Goal: Information Seeking & Learning: Learn about a topic

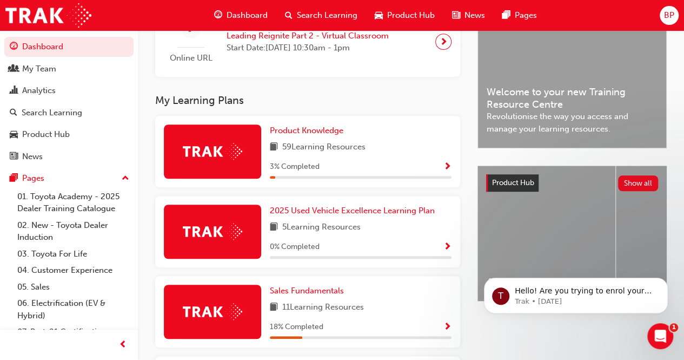
scroll to position [274, 0]
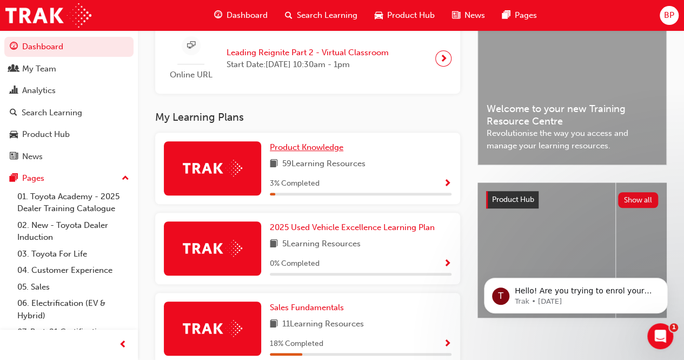
click at [328, 151] on span "Product Knowledge" at bounding box center [307, 147] width 74 height 10
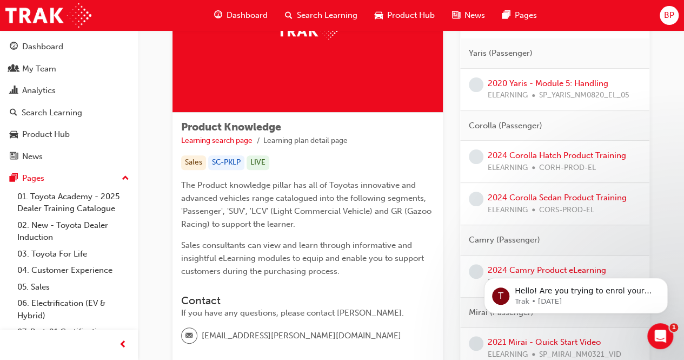
scroll to position [108, 0]
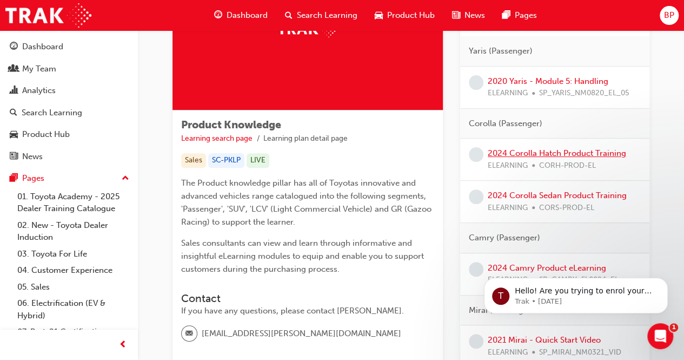
click at [551, 152] on link "2024 Corolla Hatch Product Training" at bounding box center [557, 153] width 138 height 10
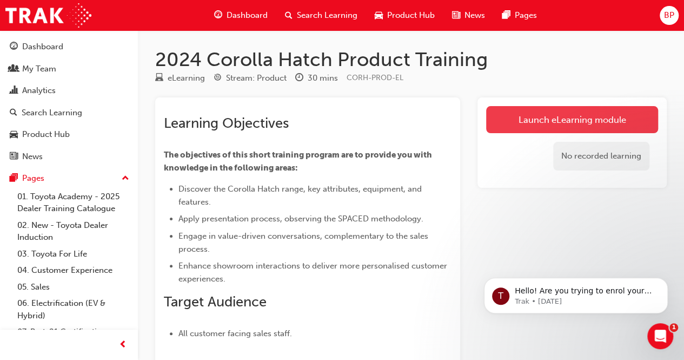
click at [574, 120] on link "Launch eLearning module" at bounding box center [572, 119] width 172 height 27
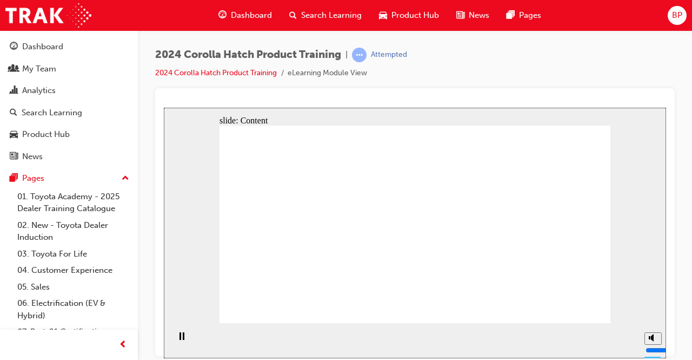
drag, startPoint x: 499, startPoint y: 261, endPoint x: 428, endPoint y: 265, distance: 70.5
drag, startPoint x: 465, startPoint y: 266, endPoint x: 497, endPoint y: 266, distance: 31.4
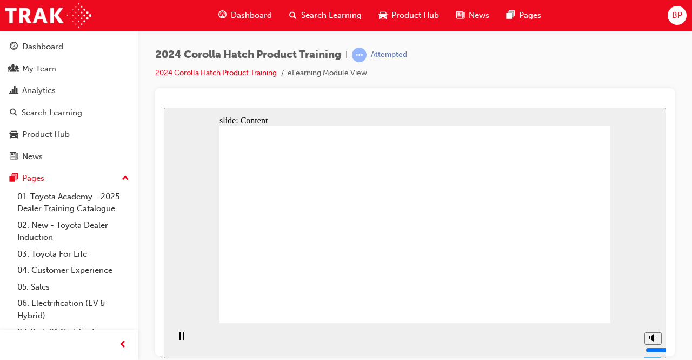
drag, startPoint x: 340, startPoint y: 236, endPoint x: 367, endPoint y: 223, distance: 30.7
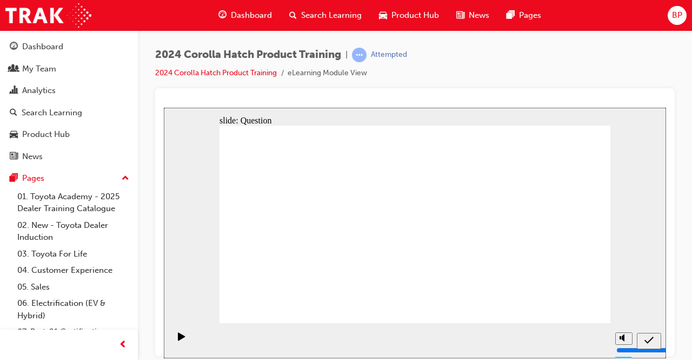
radio input "true"
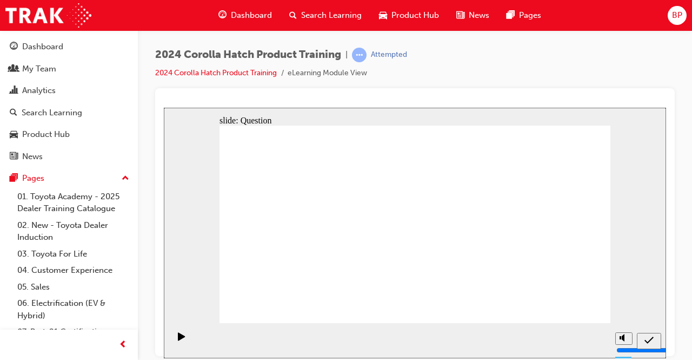
radio input "false"
radio input "true"
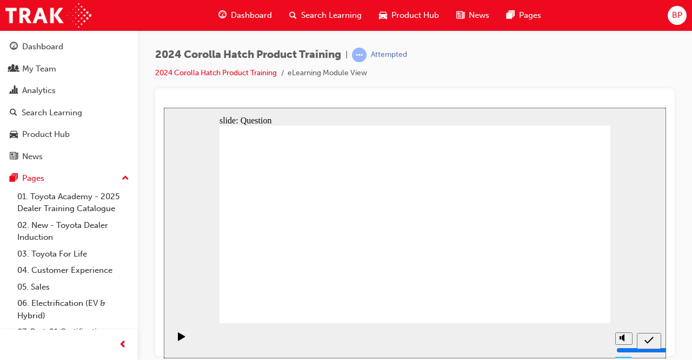
radio input "true"
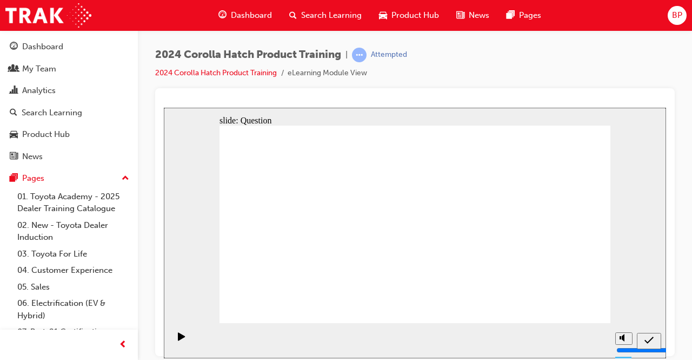
drag, startPoint x: 354, startPoint y: 208, endPoint x: 287, endPoint y: 265, distance: 87.1
drag, startPoint x: 287, startPoint y: 207, endPoint x: 353, endPoint y: 264, distance: 87.4
drag, startPoint x: 417, startPoint y: 203, endPoint x: 489, endPoint y: 268, distance: 96.9
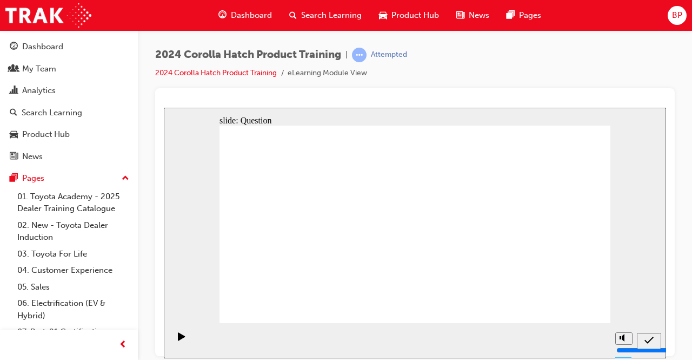
drag, startPoint x: 487, startPoint y: 211, endPoint x: 447, endPoint y: 257, distance: 61.0
drag, startPoint x: 544, startPoint y: 209, endPoint x: 537, endPoint y: 274, distance: 65.4
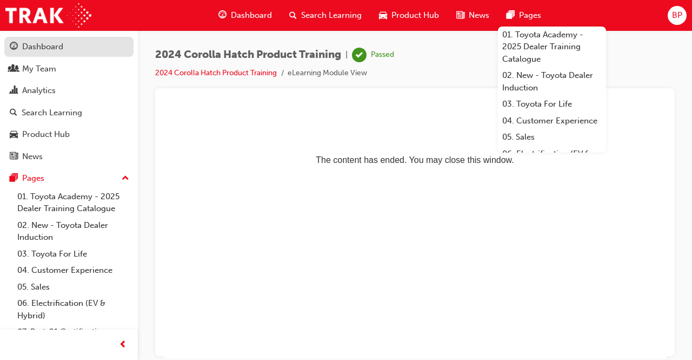
click at [47, 43] on div "Dashboard" at bounding box center [42, 47] width 41 height 12
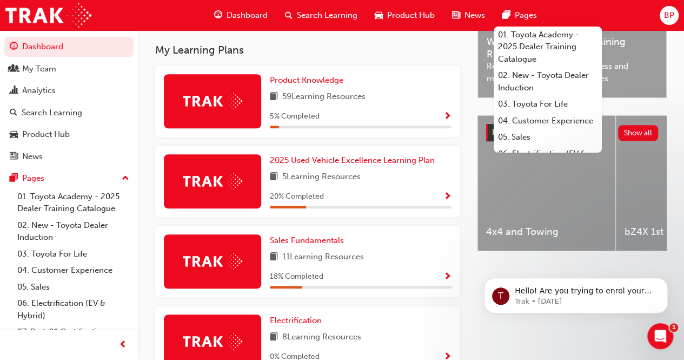
scroll to position [325, 0]
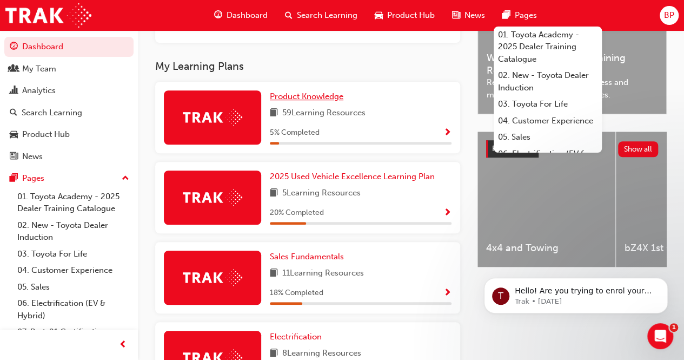
click at [313, 101] on span "Product Knowledge" at bounding box center [307, 96] width 74 height 10
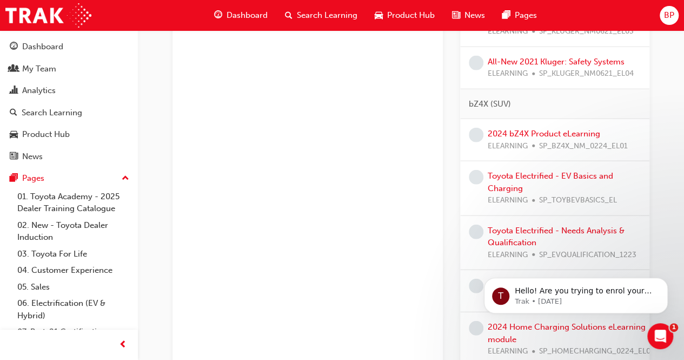
scroll to position [1244, 0]
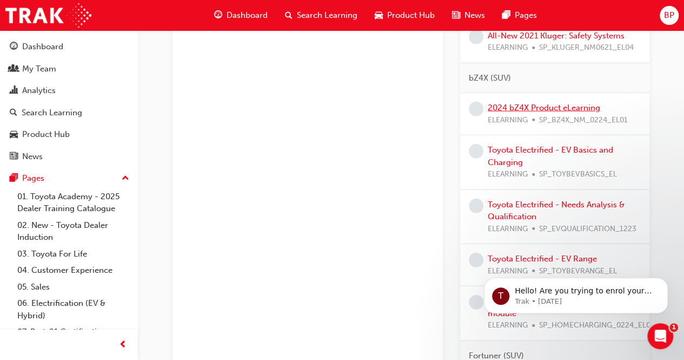
click at [543, 113] on link "2024 bZ4X Product eLearning" at bounding box center [544, 108] width 113 height 10
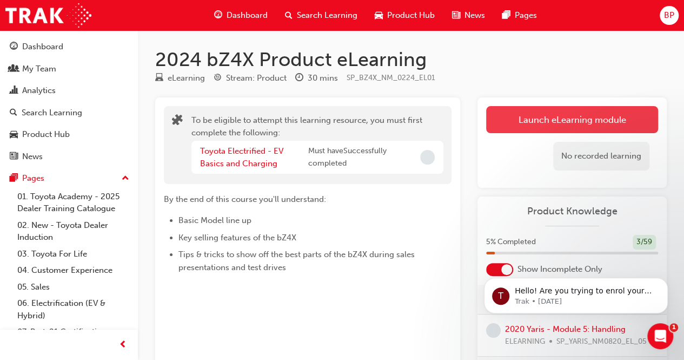
click at [567, 117] on button "Launch eLearning module" at bounding box center [572, 119] width 172 height 27
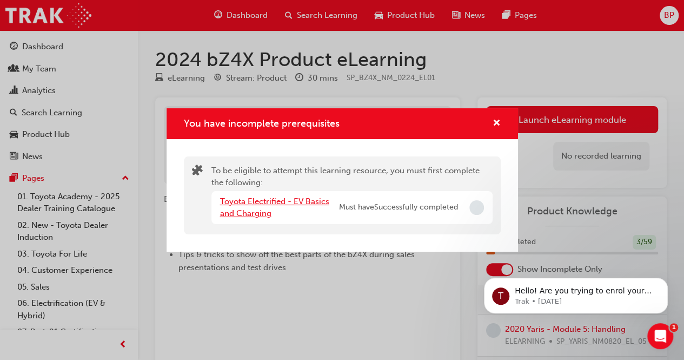
click at [264, 200] on link "Toyota Electrified - EV Basics and Charging" at bounding box center [274, 207] width 109 height 22
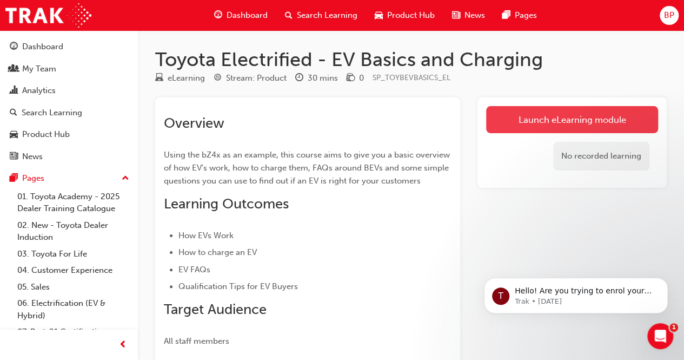
click at [555, 117] on link "Launch eLearning module" at bounding box center [572, 119] width 172 height 27
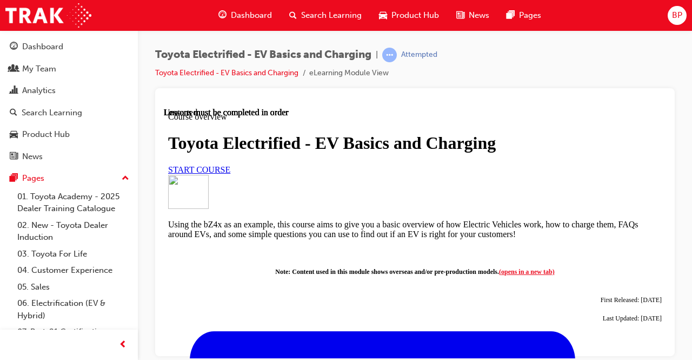
click at [224, 174] on span "START COURSE" at bounding box center [199, 168] width 62 height 9
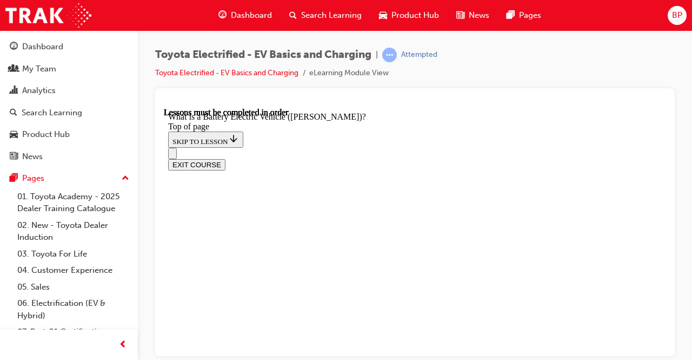
scroll to position [1139, 0]
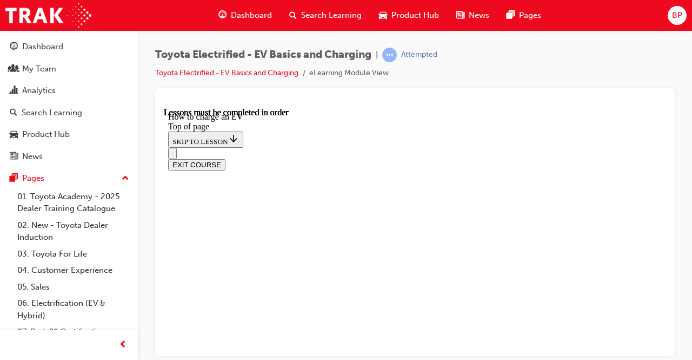
scroll to position [737, 0]
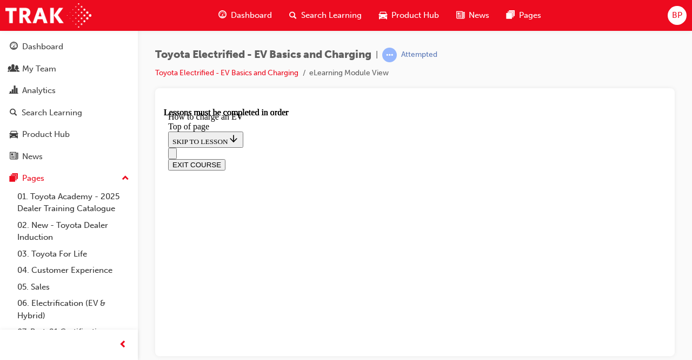
scroll to position [4230, 0]
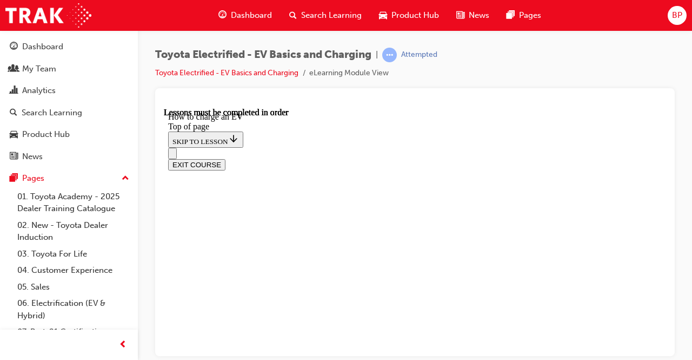
scroll to position [4685, 0]
drag, startPoint x: 418, startPoint y: 273, endPoint x: 460, endPoint y: 288, distance: 45.2
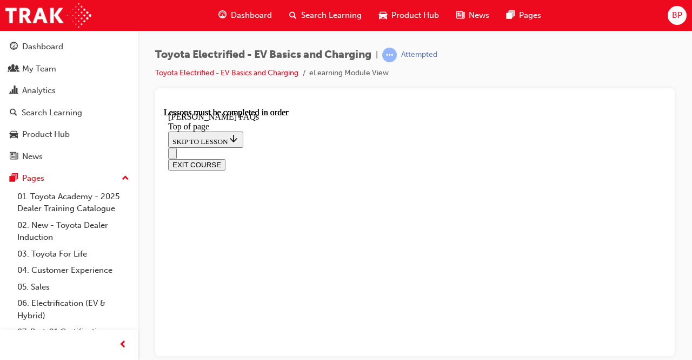
scroll to position [433, 0]
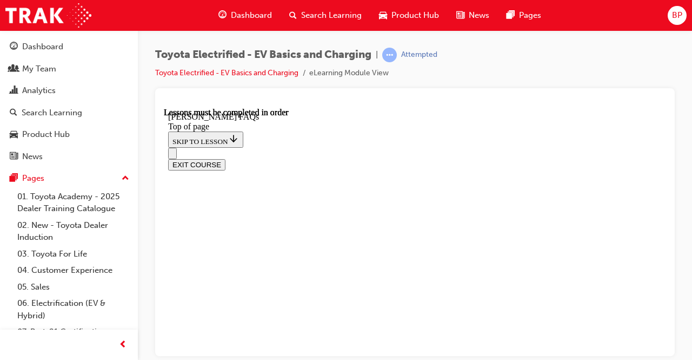
scroll to position [2130, 0]
drag, startPoint x: 406, startPoint y: 275, endPoint x: 430, endPoint y: 275, distance: 23.8
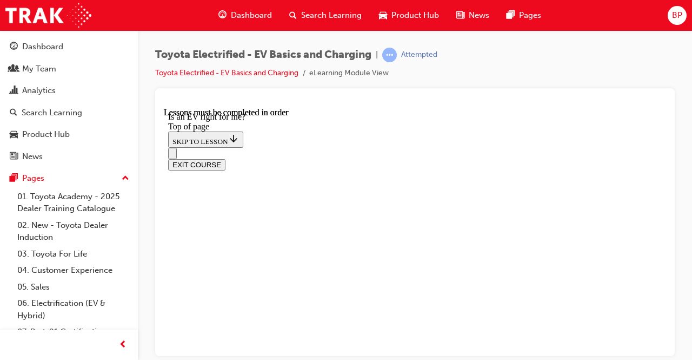
scroll to position [717, 0]
drag, startPoint x: 429, startPoint y: 207, endPoint x: 447, endPoint y: 219, distance: 21.6
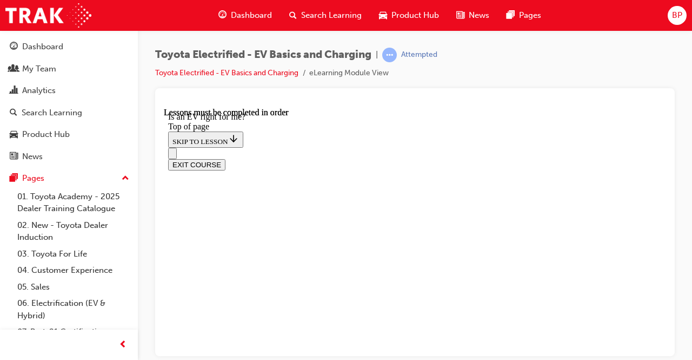
scroll to position [1500, 0]
drag, startPoint x: 409, startPoint y: 277, endPoint x: 424, endPoint y: 276, distance: 15.2
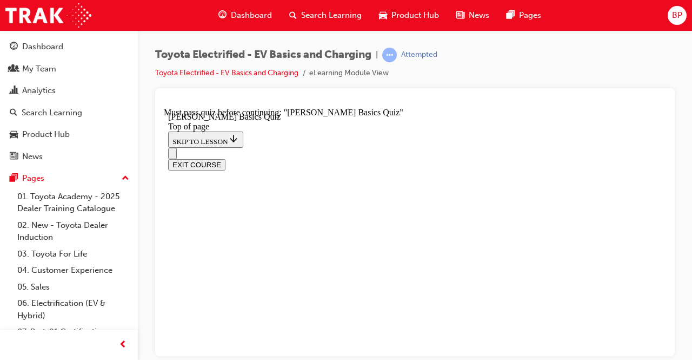
scroll to position [249, 0]
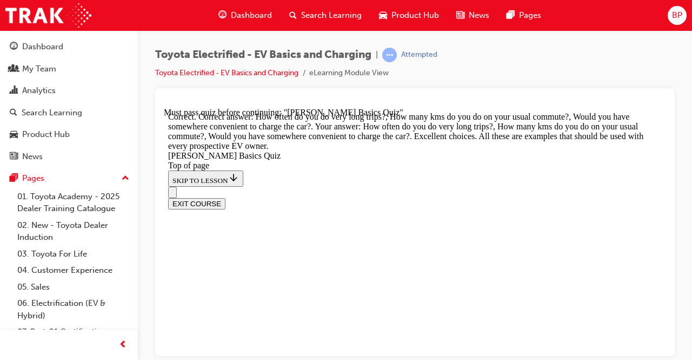
scroll to position [433, 0]
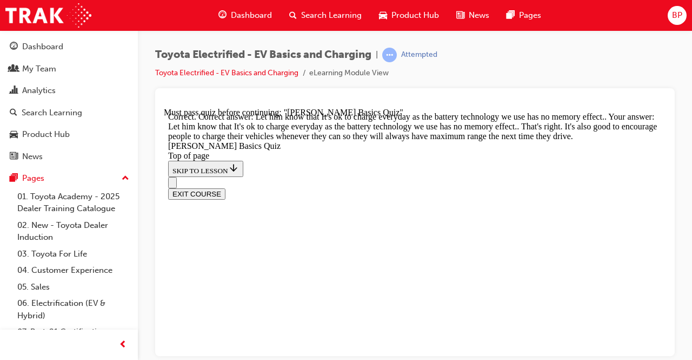
scroll to position [370, 0]
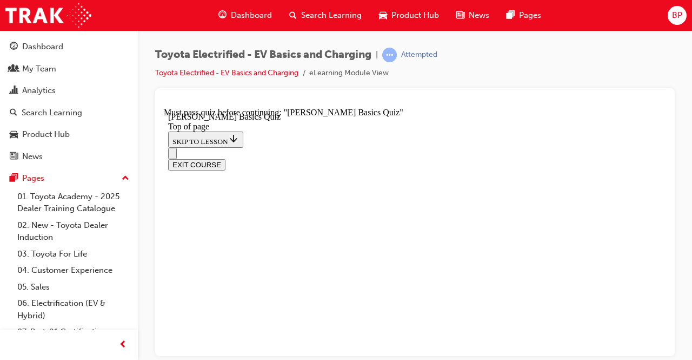
scroll to position [141, 0]
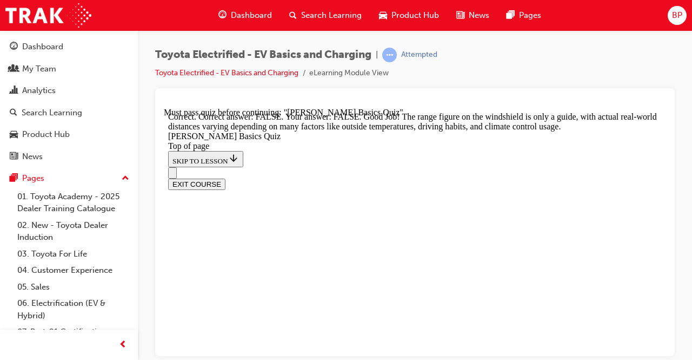
scroll to position [343, 0]
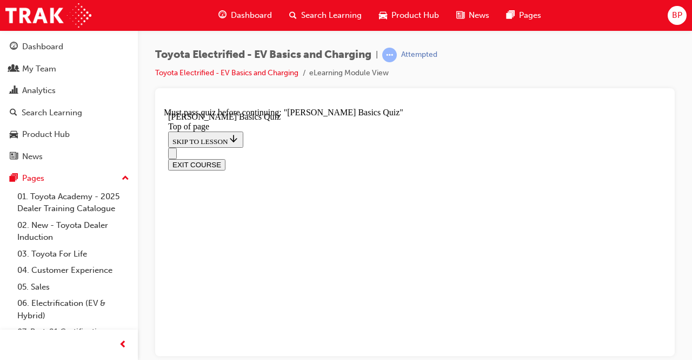
scroll to position [141, 0]
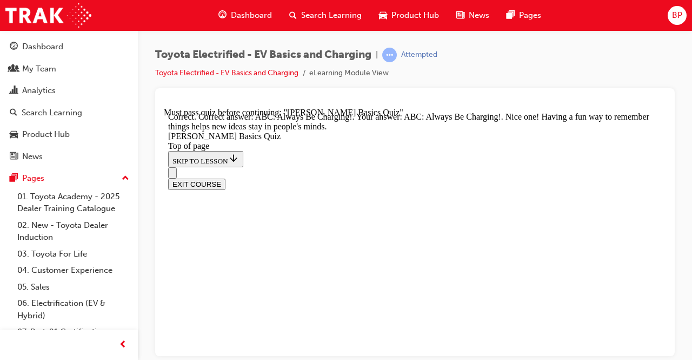
scroll to position [360, 0]
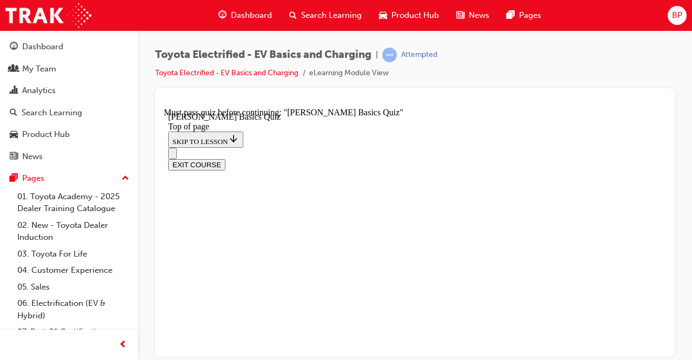
scroll to position [303, 0]
drag, startPoint x: 412, startPoint y: 320, endPoint x: 433, endPoint y: 315, distance: 21.8
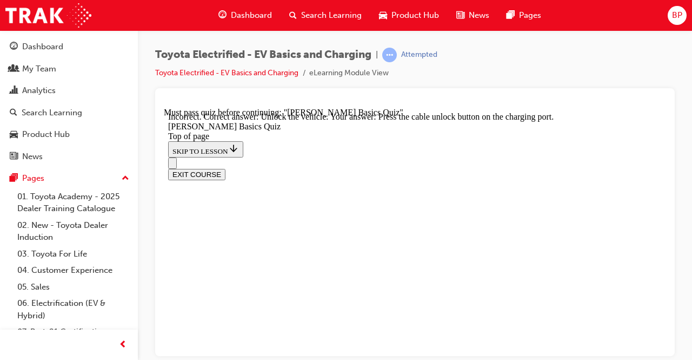
scroll to position [405, 0]
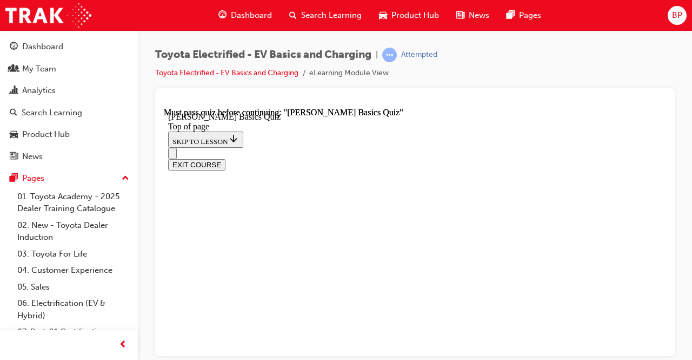
scroll to position [336, 0]
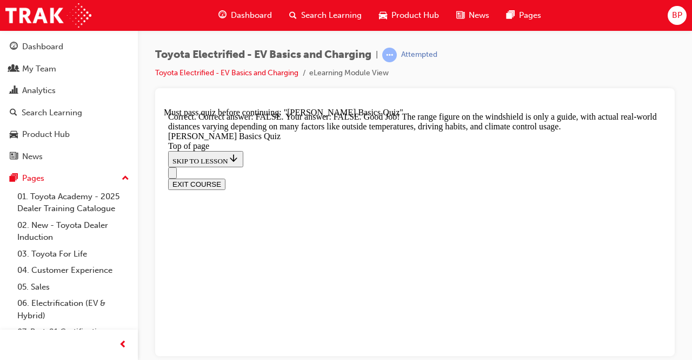
scroll to position [343, 0]
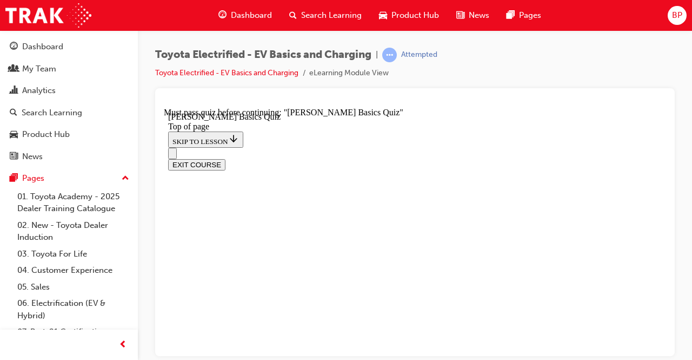
scroll to position [141, 0]
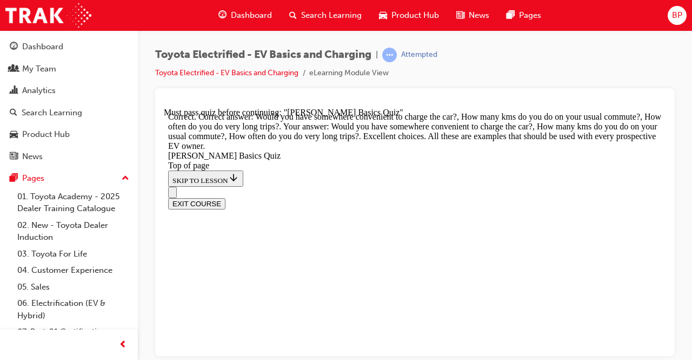
scroll to position [433, 0]
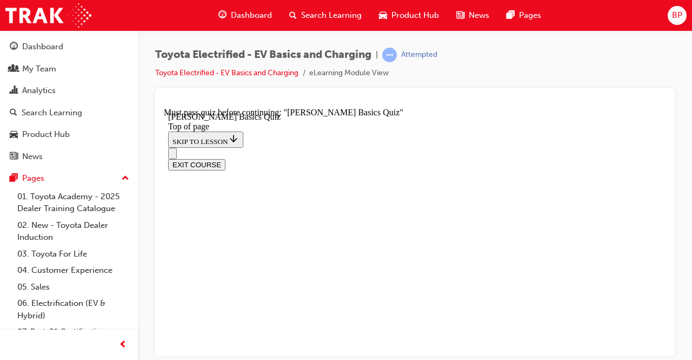
scroll to position [249, 0]
drag, startPoint x: 401, startPoint y: 268, endPoint x: 471, endPoint y: 284, distance: 71.1
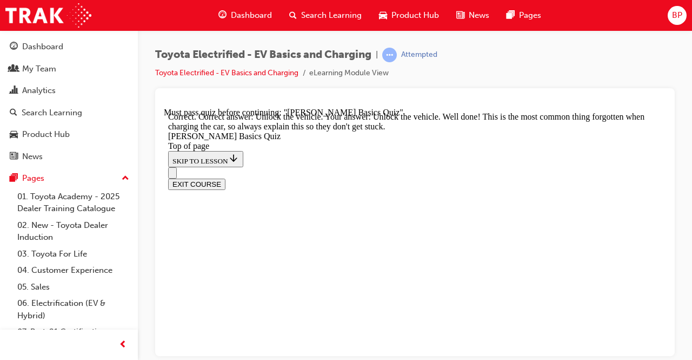
scroll to position [485, 0]
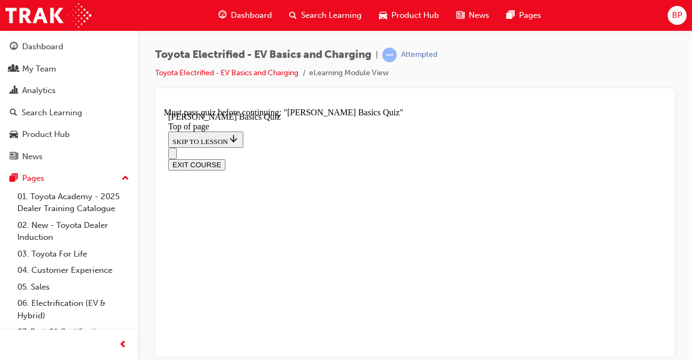
scroll to position [195, 0]
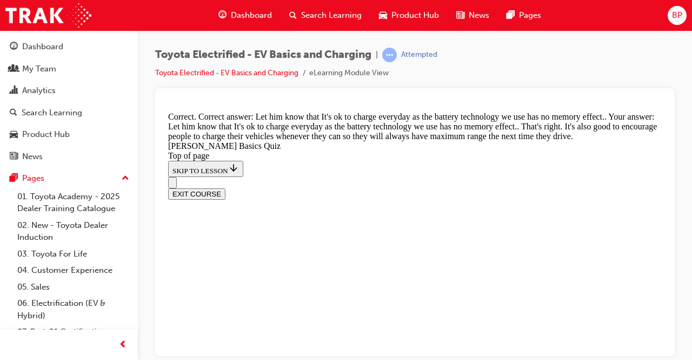
scroll to position [370, 0]
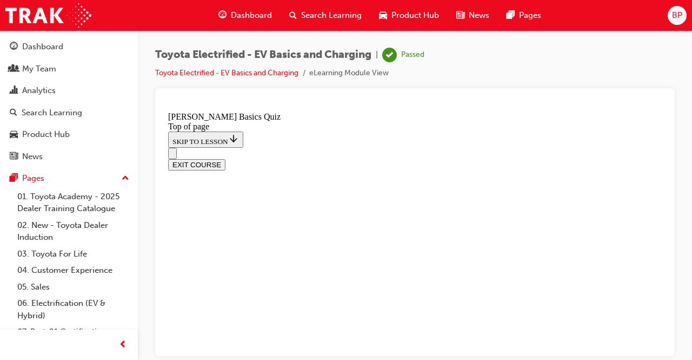
scroll to position [336, 0]
drag, startPoint x: 431, startPoint y: 338, endPoint x: 453, endPoint y: 335, distance: 22.3
click at [226, 191] on button "EXIT COURSE" at bounding box center [196, 196] width 57 height 11
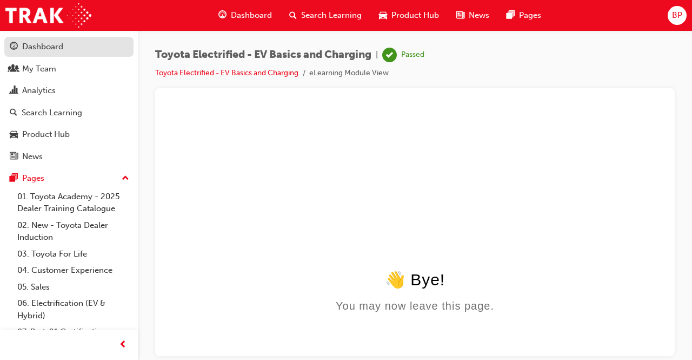
click at [42, 49] on div "Dashboard" at bounding box center [42, 47] width 41 height 12
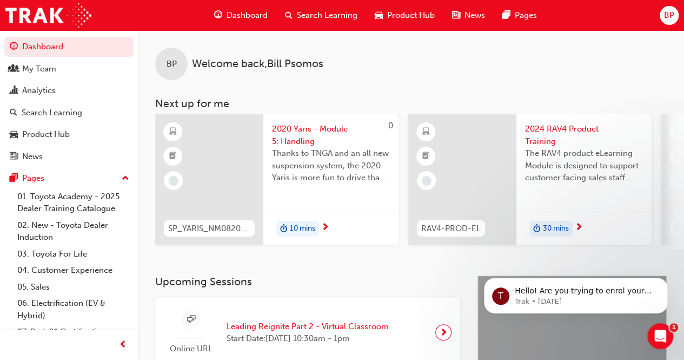
click at [328, 126] on span "2020 Yaris - Module 5: Handling" at bounding box center [331, 135] width 118 height 24
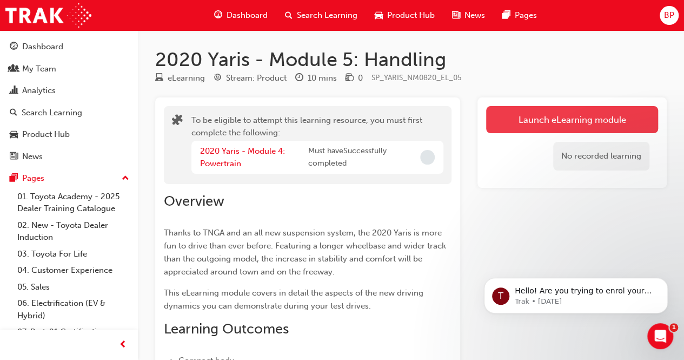
click at [536, 117] on button "Launch eLearning module" at bounding box center [572, 119] width 172 height 27
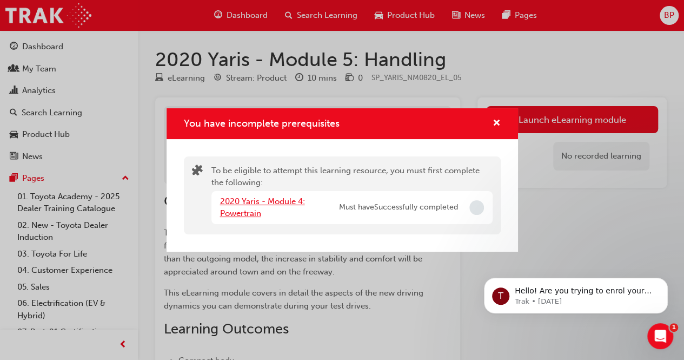
click at [242, 202] on link "2020 Yaris - Module 4: Powertrain" at bounding box center [262, 207] width 85 height 22
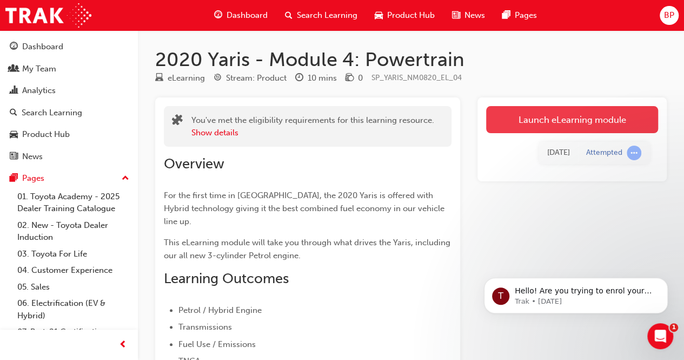
click at [539, 121] on link "Launch eLearning module" at bounding box center [572, 119] width 172 height 27
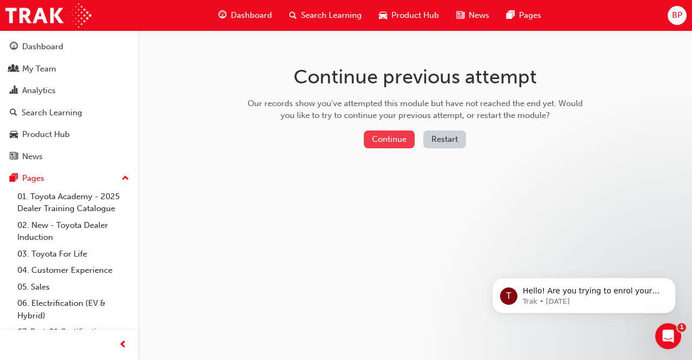
click at [381, 137] on button "Continue" at bounding box center [389, 139] width 51 height 18
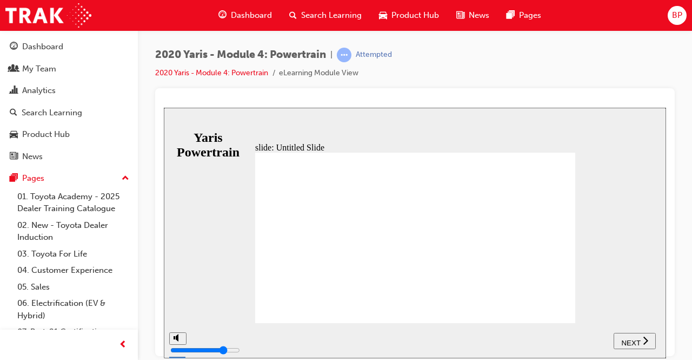
click at [637, 335] on div "NEXT" at bounding box center [635, 340] width 34 height 11
click at [637, 340] on span "NEXT" at bounding box center [631, 342] width 19 height 8
click at [636, 340] on span "NEXT" at bounding box center [636, 342] width 19 height 8
click at [636, 340] on span "NEXT" at bounding box center [631, 342] width 19 height 8
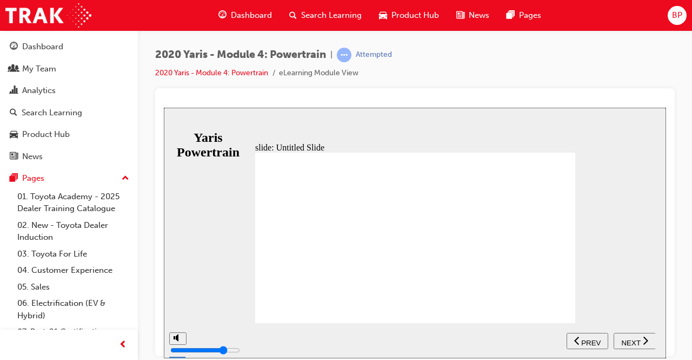
click at [636, 340] on span "NEXT" at bounding box center [631, 342] width 19 height 8
click at [636, 340] on span "NEXT" at bounding box center [636, 342] width 19 height 8
click at [636, 340] on span "NEXT" at bounding box center [631, 342] width 19 height 8
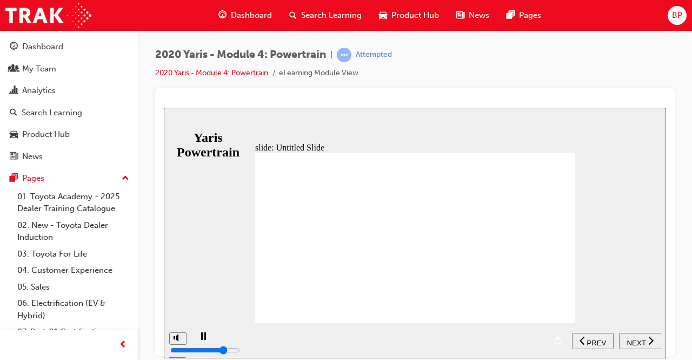
click at [540, 332] on div "playback controls" at bounding box center [380, 332] width 331 height 0
click at [631, 340] on span "NEXT" at bounding box center [636, 342] width 19 height 8
click at [637, 340] on span "NEXT" at bounding box center [631, 342] width 19 height 8
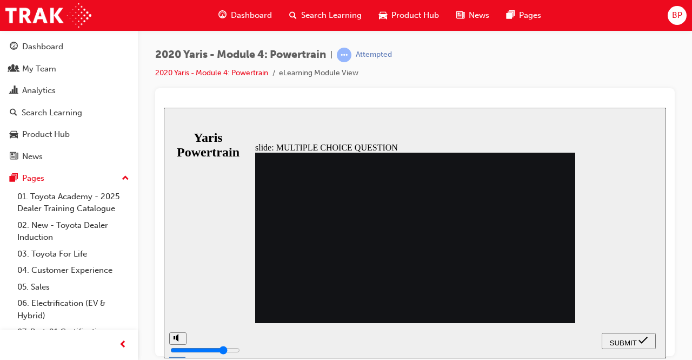
radio input "true"
click at [624, 338] on span "SUBMIT" at bounding box center [623, 342] width 27 height 8
drag, startPoint x: 281, startPoint y: 177, endPoint x: 309, endPoint y: 200, distance: 36.5
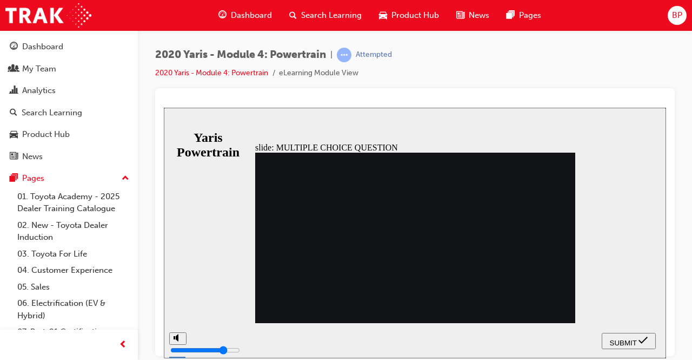
click at [622, 342] on span "SUBMIT" at bounding box center [623, 342] width 27 height 8
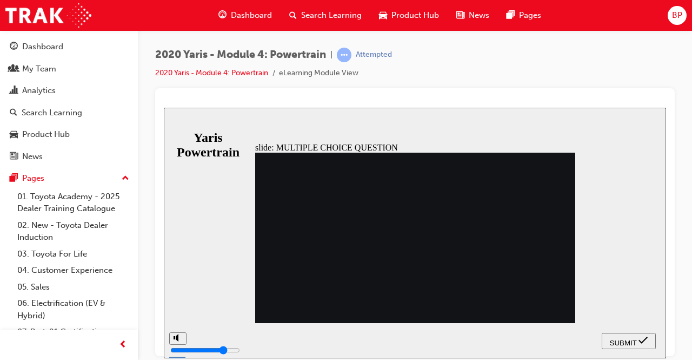
radio input "false"
radio input "true"
click at [629, 341] on span "SUBMIT" at bounding box center [623, 342] width 27 height 8
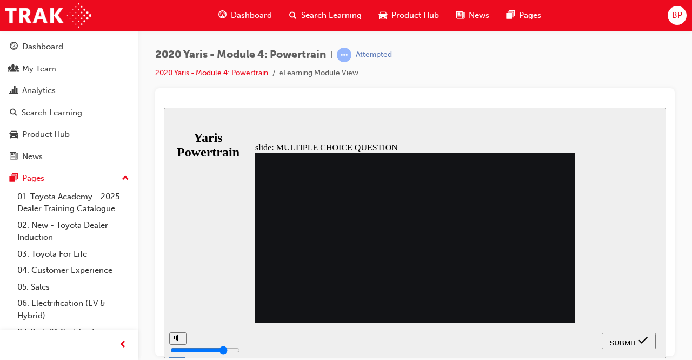
click at [623, 341] on span "SUBMIT" at bounding box center [623, 342] width 27 height 8
radio input "false"
radio input "true"
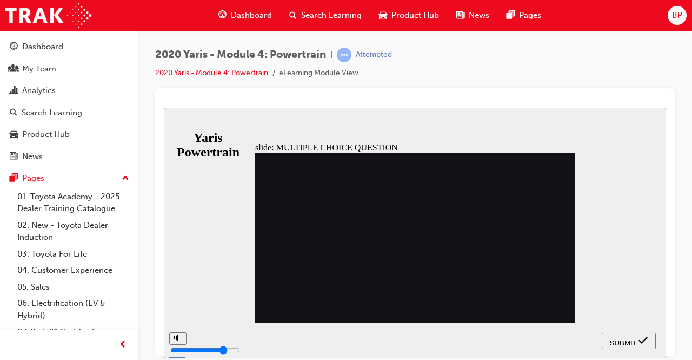
click at [630, 340] on span "SUBMIT" at bounding box center [623, 342] width 27 height 8
radio input "true"
click at [626, 341] on span "SUBMIT" at bounding box center [623, 342] width 27 height 8
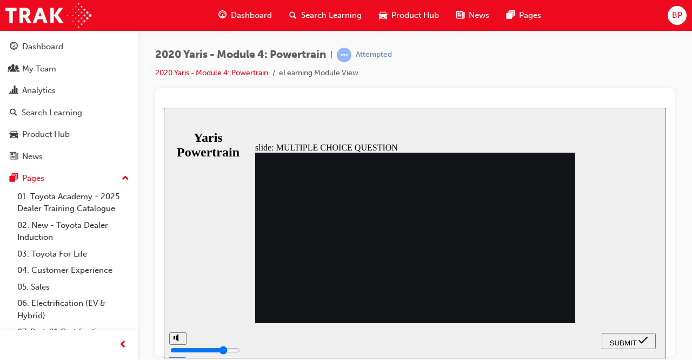
radio input "true"
click at [636, 338] on div "SUBMIT" at bounding box center [628, 340] width 45 height 11
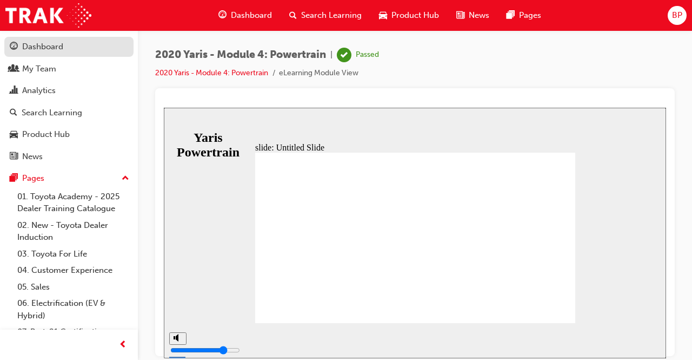
click at [38, 47] on div "Dashboard" at bounding box center [42, 47] width 41 height 12
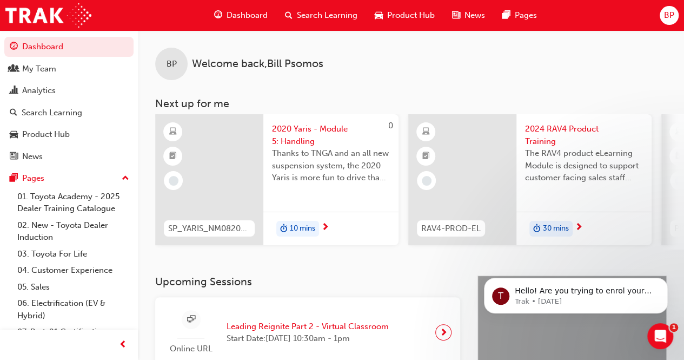
click at [308, 127] on span "2020 Yaris - Module 5: Handling" at bounding box center [331, 135] width 118 height 24
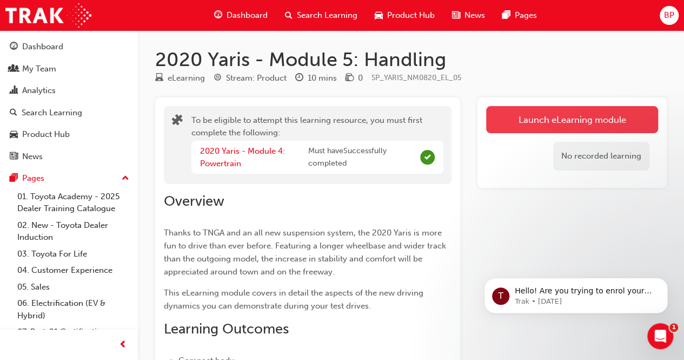
click at [537, 119] on button "Launch eLearning module" at bounding box center [572, 119] width 172 height 27
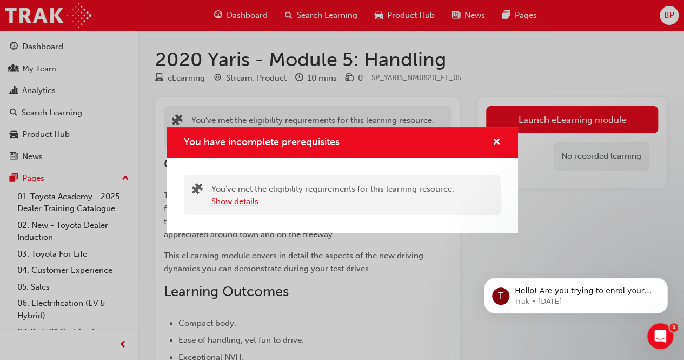
click at [230, 199] on button "Show details" at bounding box center [235, 201] width 47 height 12
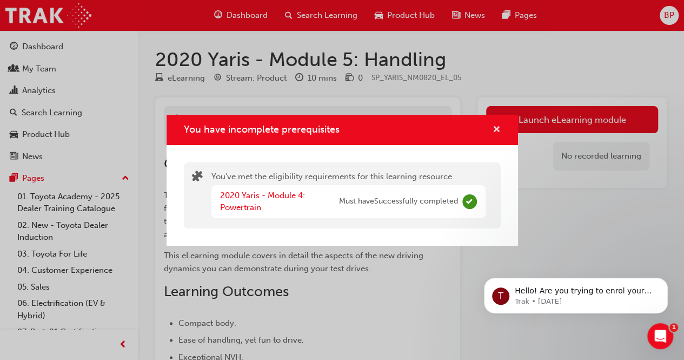
click at [494, 127] on span "cross-icon" at bounding box center [497, 131] width 8 height 10
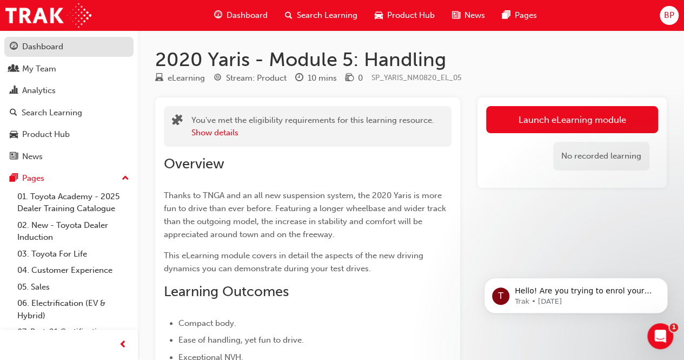
click at [31, 47] on div "Dashboard" at bounding box center [42, 47] width 41 height 12
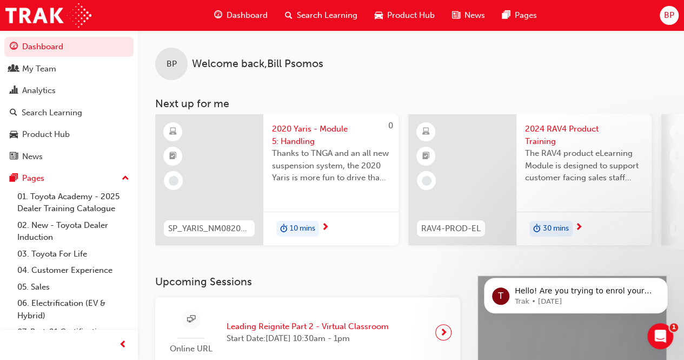
click at [572, 126] on span "2024 RAV4 Product Training" at bounding box center [584, 135] width 118 height 24
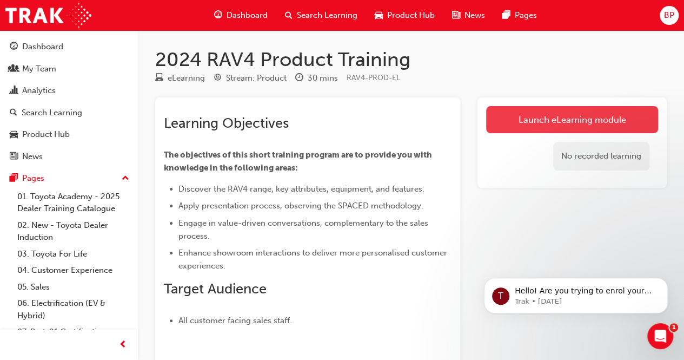
click at [570, 120] on link "Launch eLearning module" at bounding box center [572, 119] width 172 height 27
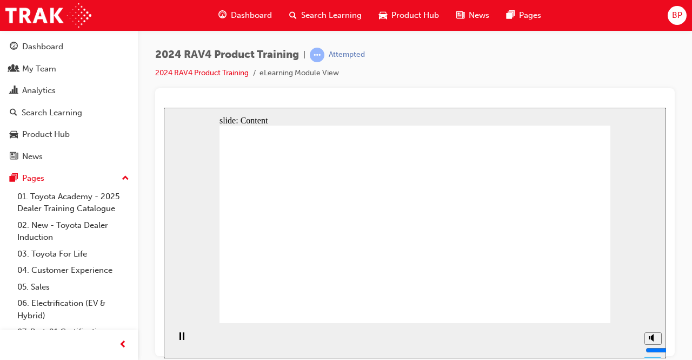
drag, startPoint x: 277, startPoint y: 217, endPoint x: 283, endPoint y: 220, distance: 6.5
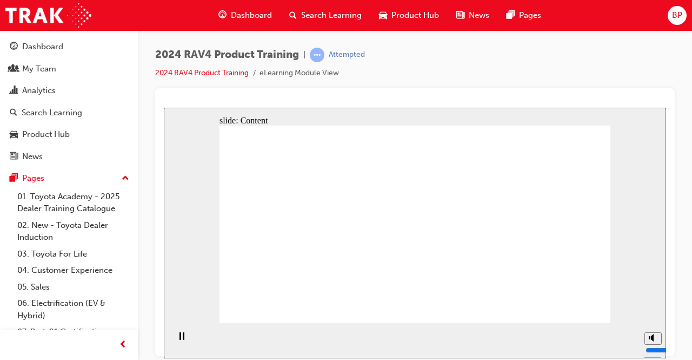
drag, startPoint x: 340, startPoint y: 221, endPoint x: 361, endPoint y: 235, distance: 25.8
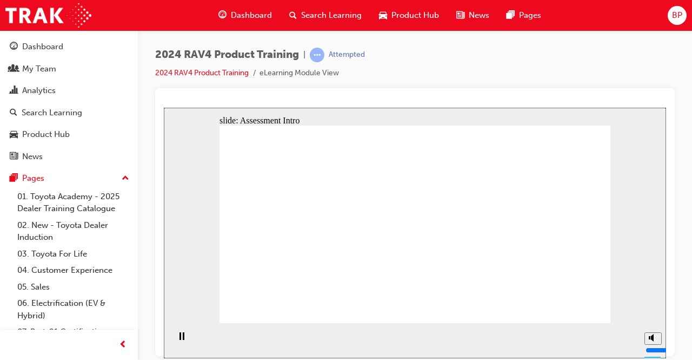
radio input "true"
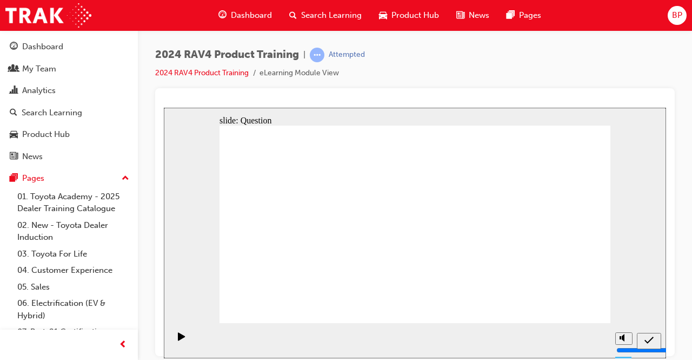
radio input "true"
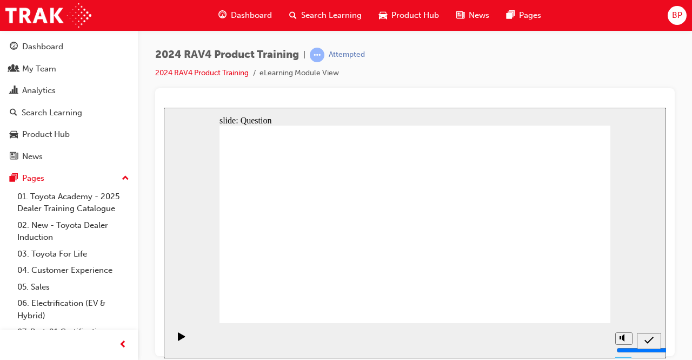
radio input "true"
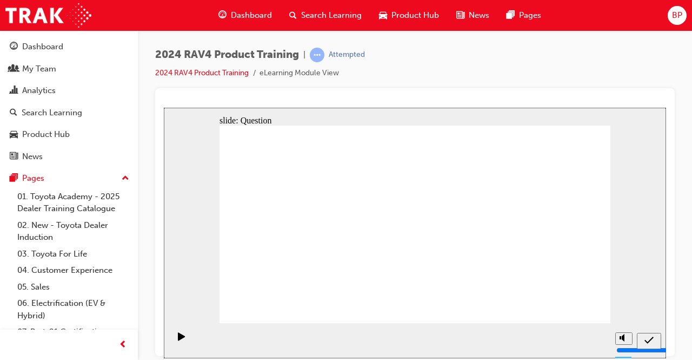
radio input "true"
drag, startPoint x: 387, startPoint y: 199, endPoint x: 308, endPoint y: 265, distance: 102.9
drag, startPoint x: 292, startPoint y: 202, endPoint x: 521, endPoint y: 269, distance: 238.8
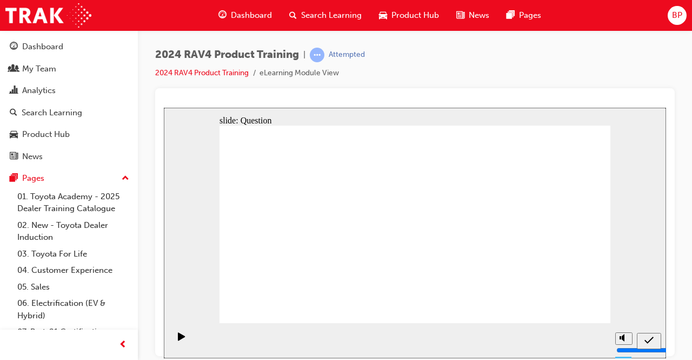
drag, startPoint x: 451, startPoint y: 212, endPoint x: 460, endPoint y: 264, distance: 52.7
drag, startPoint x: 524, startPoint y: 206, endPoint x: 380, endPoint y: 271, distance: 158.1
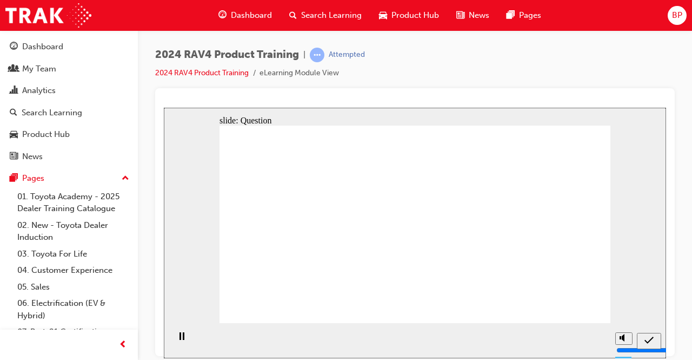
radio input "true"
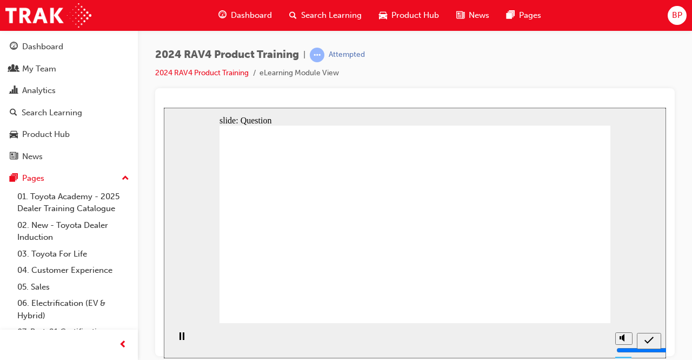
radio input "true"
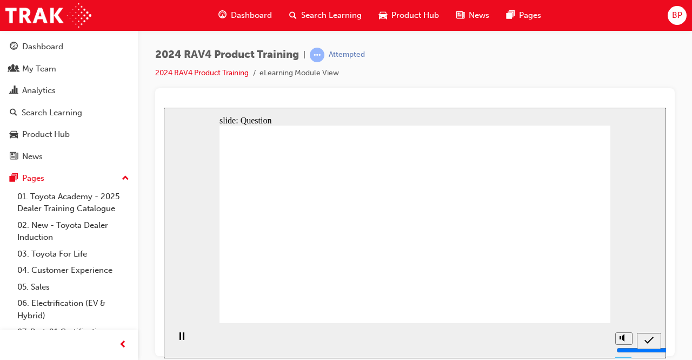
radio input "true"
drag, startPoint x: 567, startPoint y: 303, endPoint x: 582, endPoint y: 311, distance: 16.5
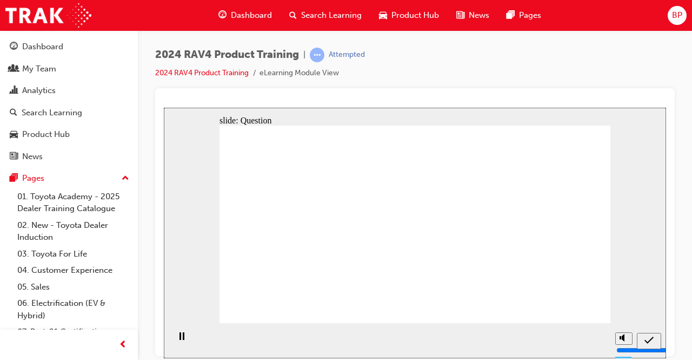
radio input "true"
drag, startPoint x: 444, startPoint y: 206, endPoint x: 288, endPoint y: 274, distance: 169.8
drag, startPoint x: 523, startPoint y: 189, endPoint x: 358, endPoint y: 257, distance: 178.5
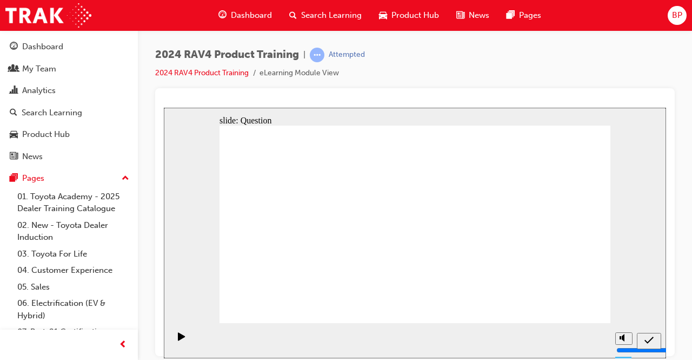
drag, startPoint x: 368, startPoint y: 197, endPoint x: 482, endPoint y: 250, distance: 125.9
drag, startPoint x: 289, startPoint y: 199, endPoint x: 444, endPoint y: 270, distance: 170.2
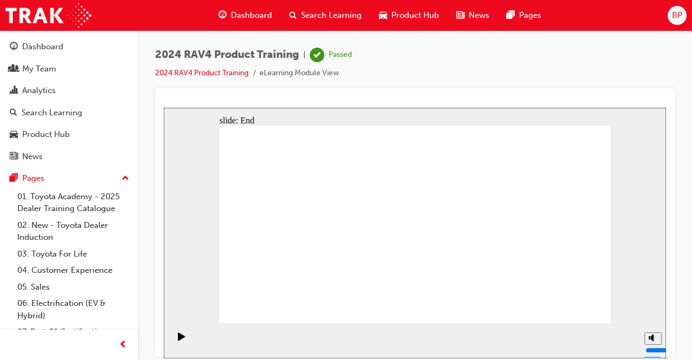
click at [28, 45] on div "Dashboard" at bounding box center [42, 47] width 41 height 12
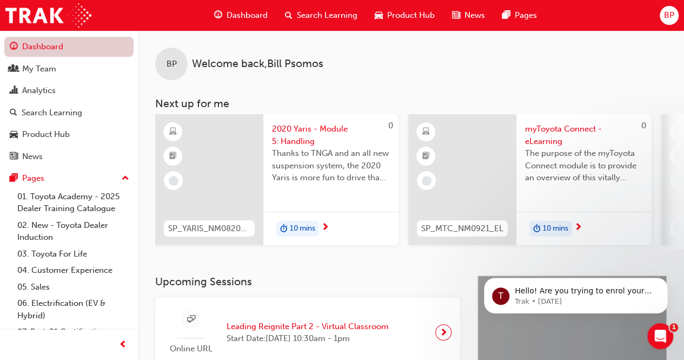
click at [22, 47] on link "Dashboard" at bounding box center [68, 47] width 129 height 20
click at [562, 130] on span "myToyota Connect - eLearning" at bounding box center [584, 135] width 118 height 24
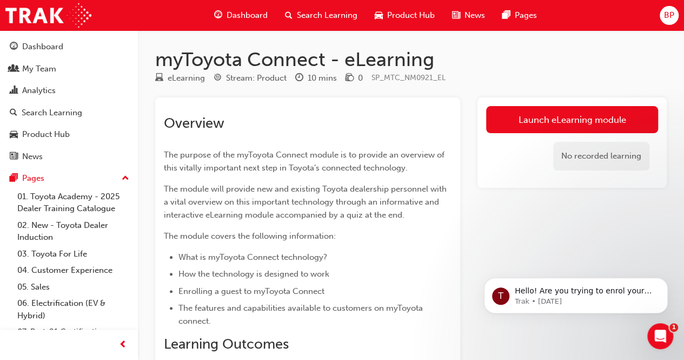
click at [565, 114] on link "Launch eLearning module" at bounding box center [572, 119] width 172 height 27
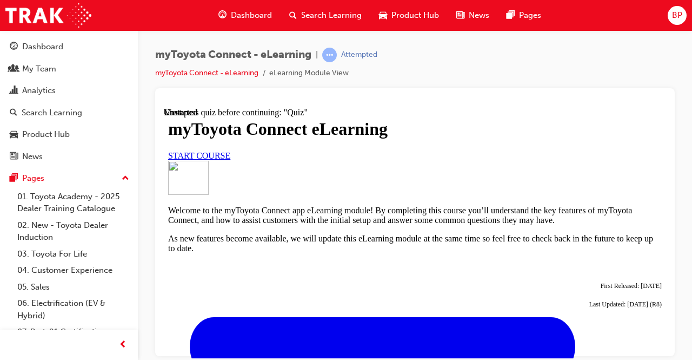
click at [230, 160] on link "START COURSE" at bounding box center [199, 154] width 62 height 9
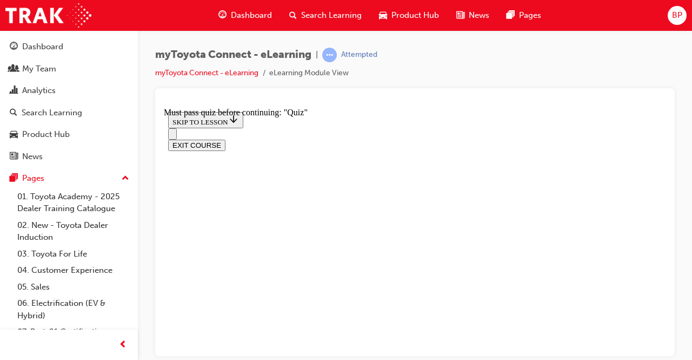
scroll to position [1029, 0]
drag, startPoint x: 400, startPoint y: 333, endPoint x: 486, endPoint y: 292, distance: 95.3
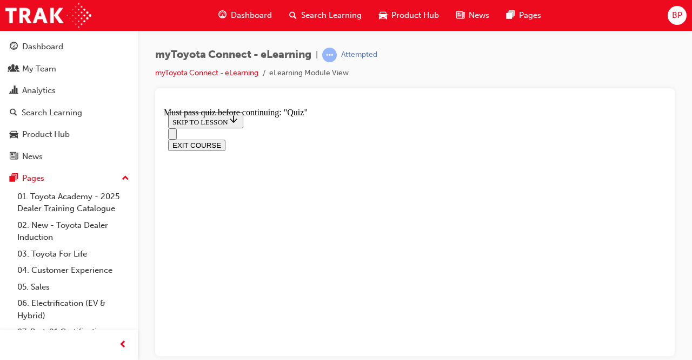
scroll to position [34, 0]
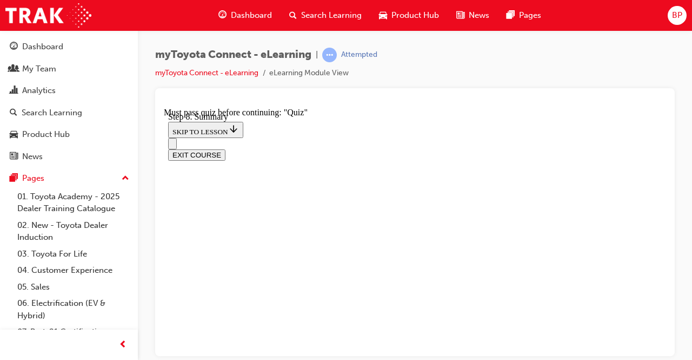
scroll to position [133, 0]
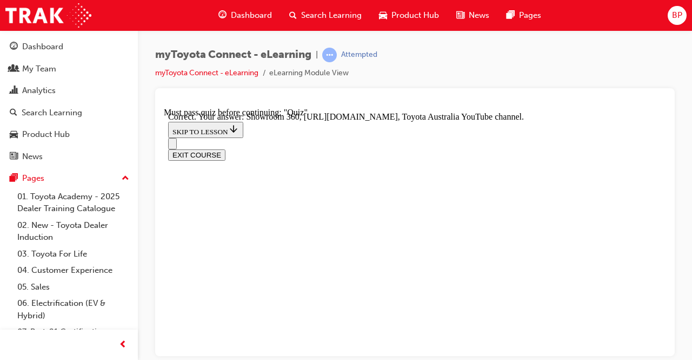
scroll to position [369, 0]
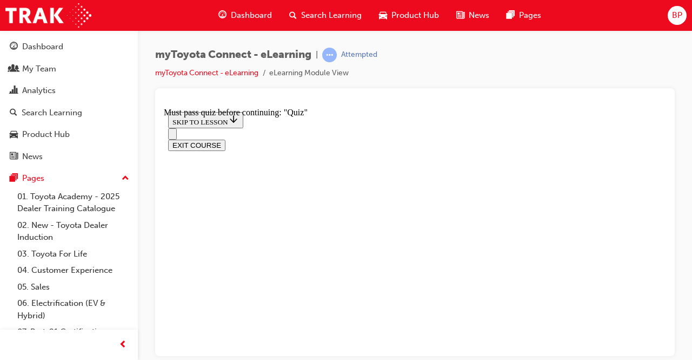
scroll to position [173, 0]
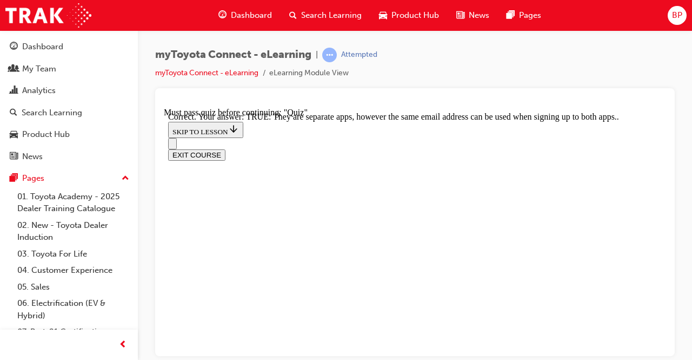
scroll to position [293, 0]
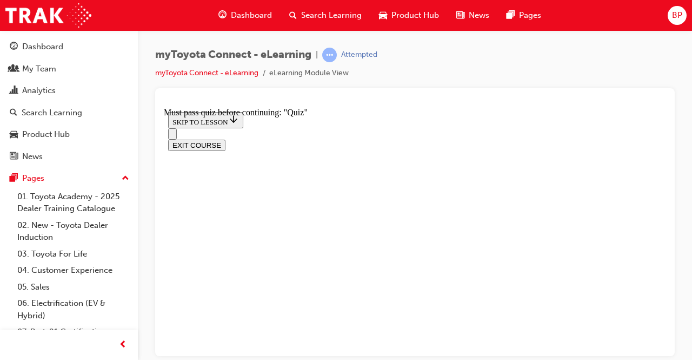
scroll to position [227, 0]
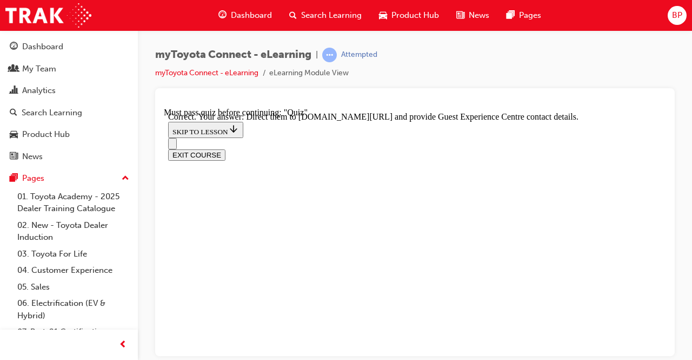
scroll to position [358, 0]
drag, startPoint x: 414, startPoint y: 310, endPoint x: 462, endPoint y: 299, distance: 49.5
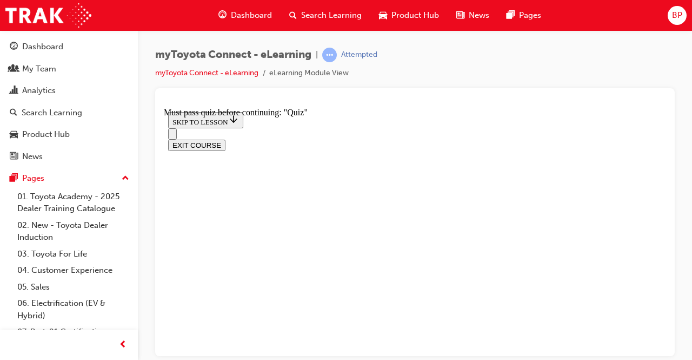
scroll to position [227, 0]
drag, startPoint x: 400, startPoint y: 347, endPoint x: 450, endPoint y: 338, distance: 51.1
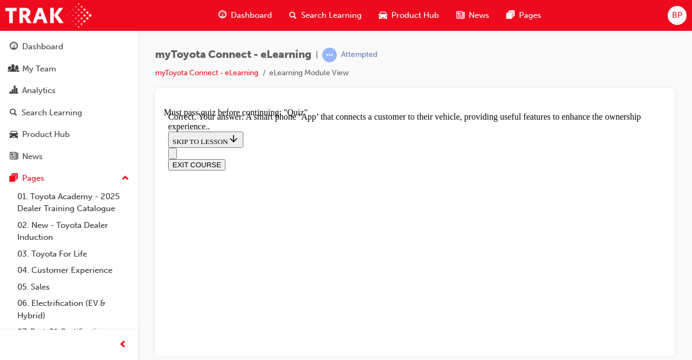
scroll to position [347, 0]
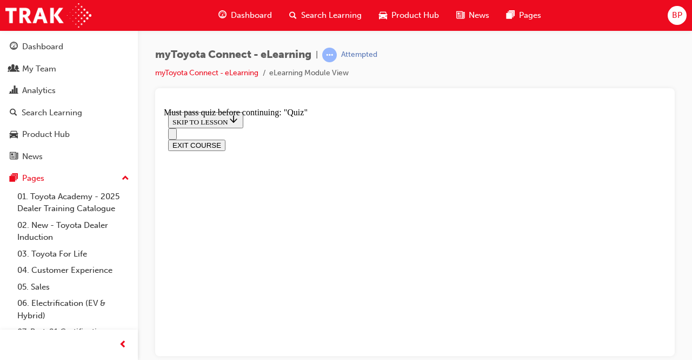
scroll to position [172, 0]
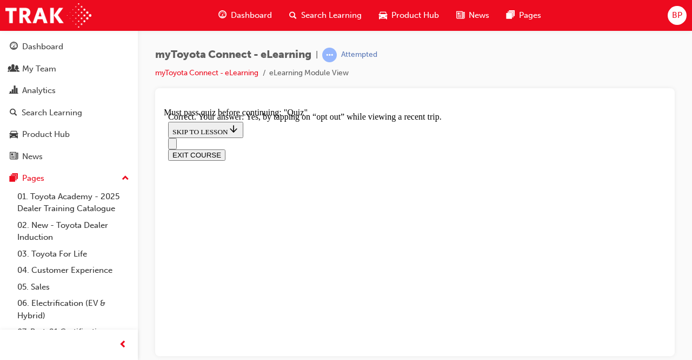
scroll to position [272, 0]
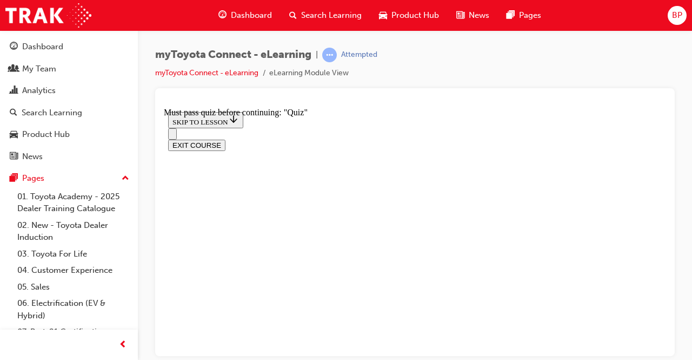
scroll to position [173, 0]
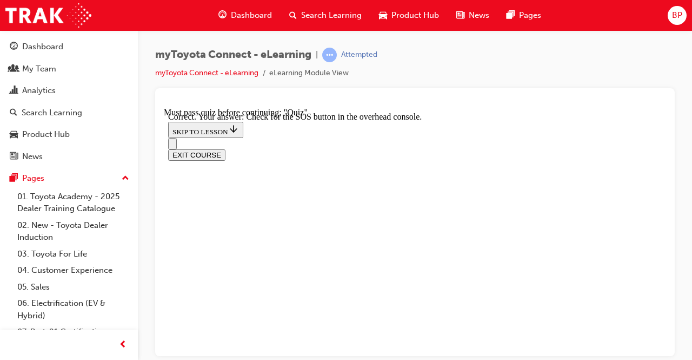
scroll to position [304, 0]
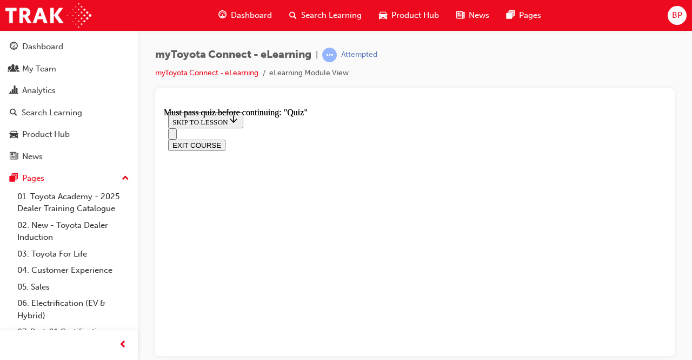
scroll to position [336, 0]
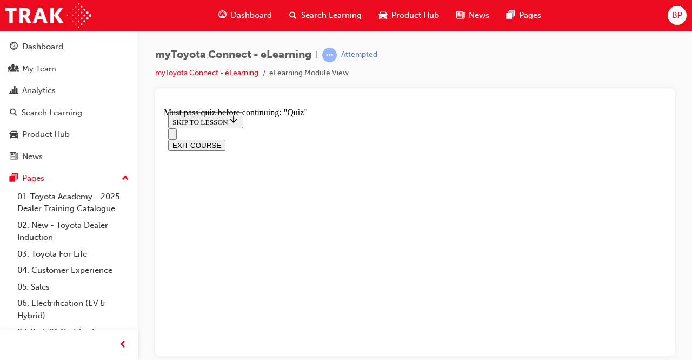
scroll to position [229, 0]
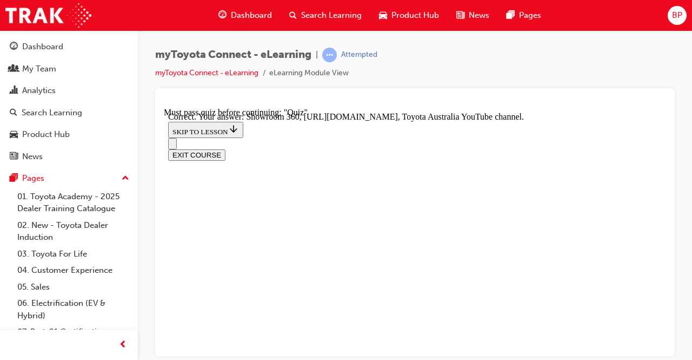
scroll to position [369, 0]
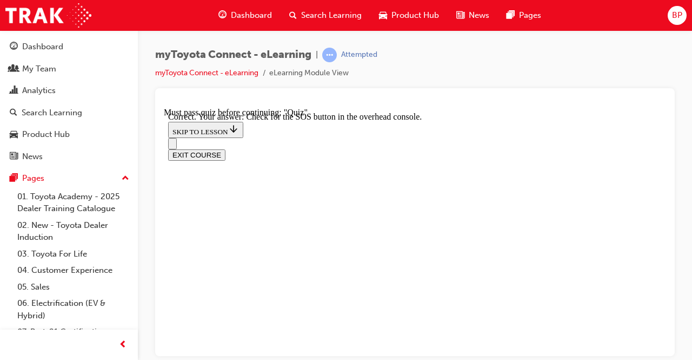
scroll to position [304, 0]
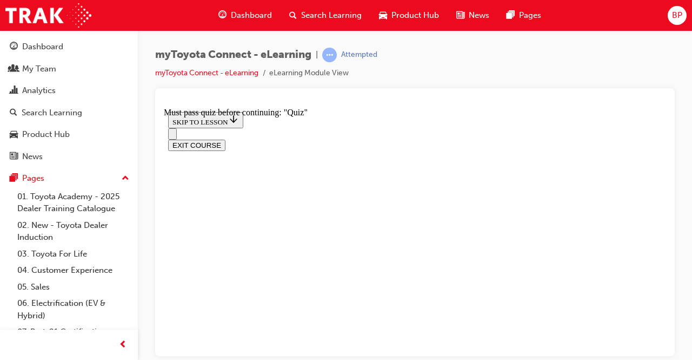
scroll to position [173, 0]
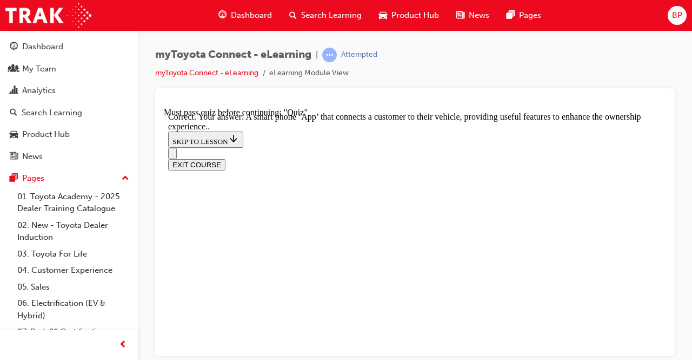
scroll to position [347, 0]
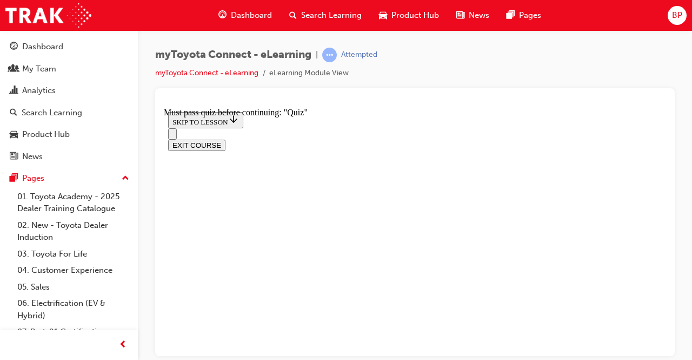
scroll to position [172, 0]
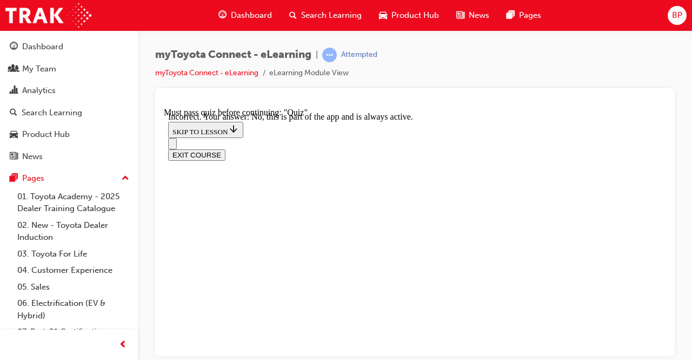
scroll to position [272, 0]
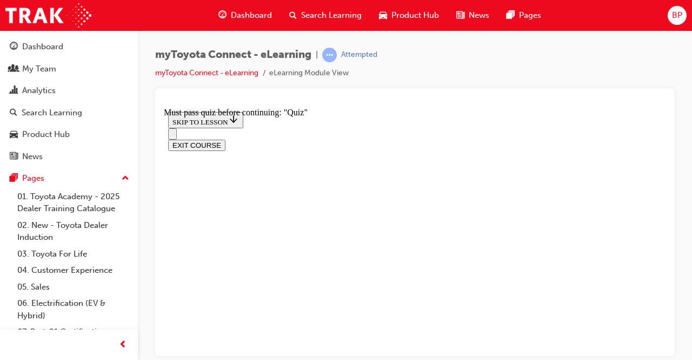
scroll to position [227, 0]
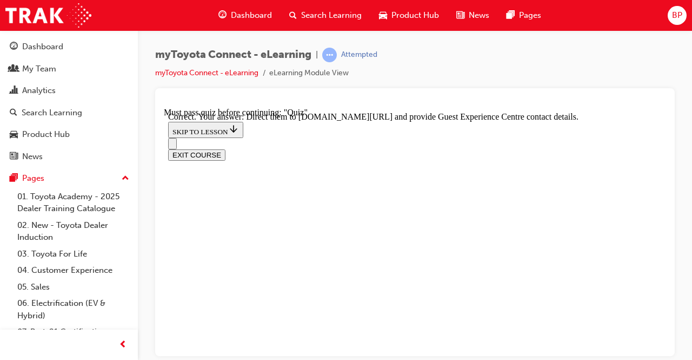
scroll to position [358, 0]
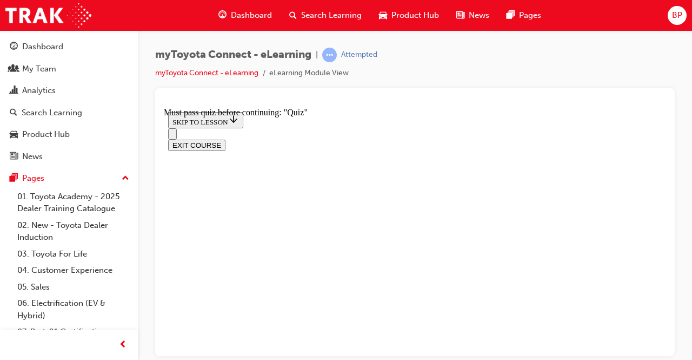
scroll to position [118, 0]
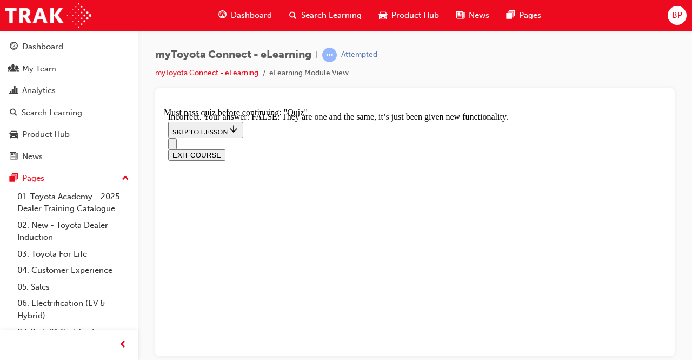
scroll to position [293, 0]
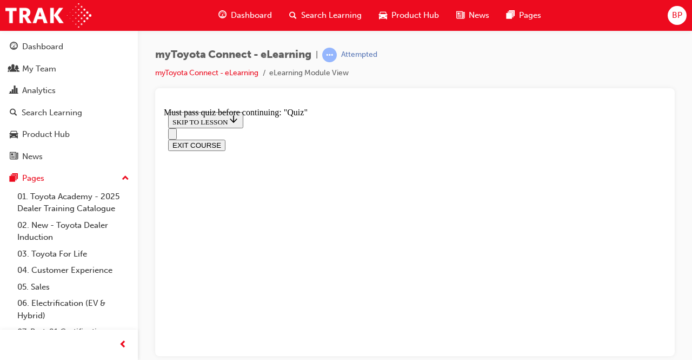
scroll to position [281, 0]
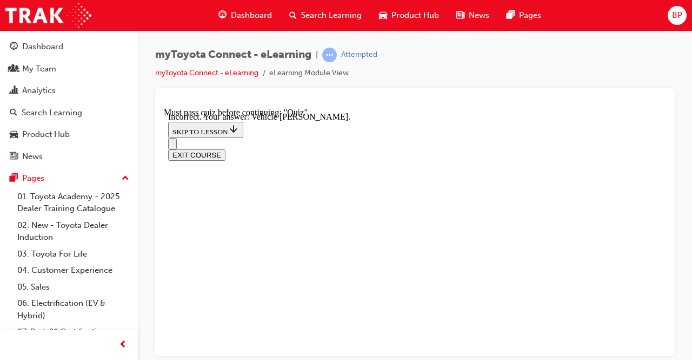
scroll to position [366, 0]
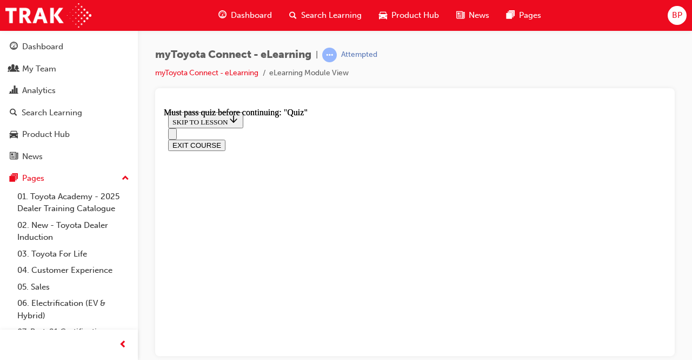
scroll to position [336, 0]
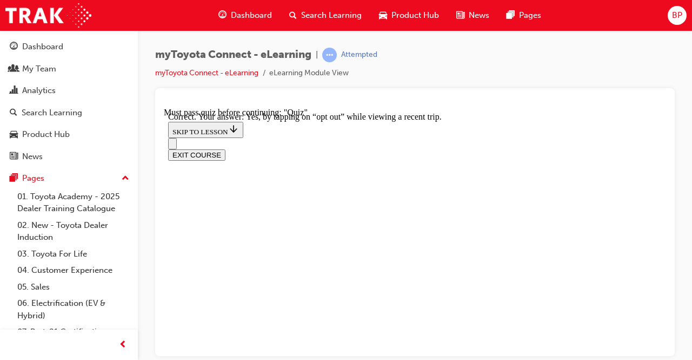
scroll to position [272, 0]
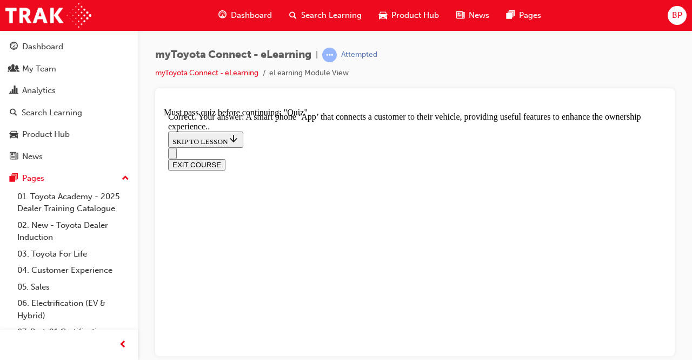
scroll to position [347, 0]
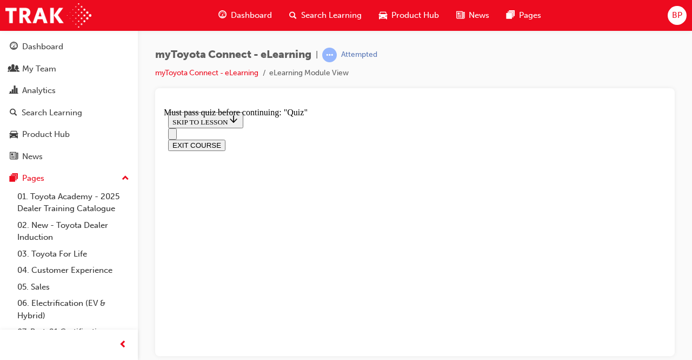
scroll to position [227, 0]
drag, startPoint x: 409, startPoint y: 307, endPoint x: 485, endPoint y: 288, distance: 78.1
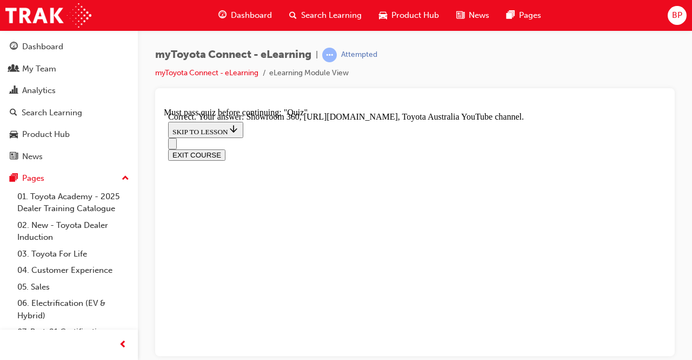
scroll to position [369, 0]
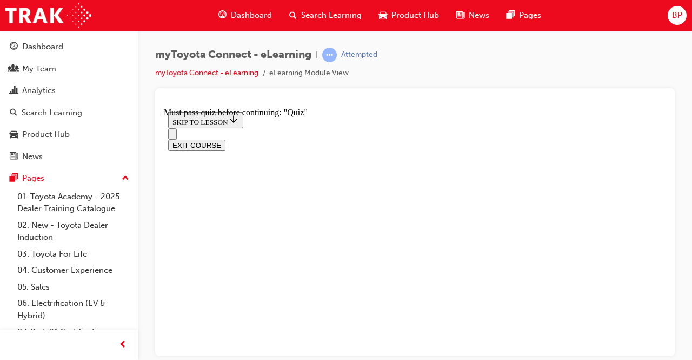
scroll to position [173, 0]
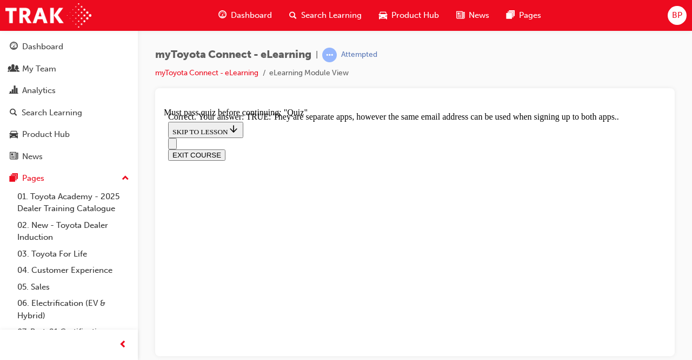
scroll to position [293, 0]
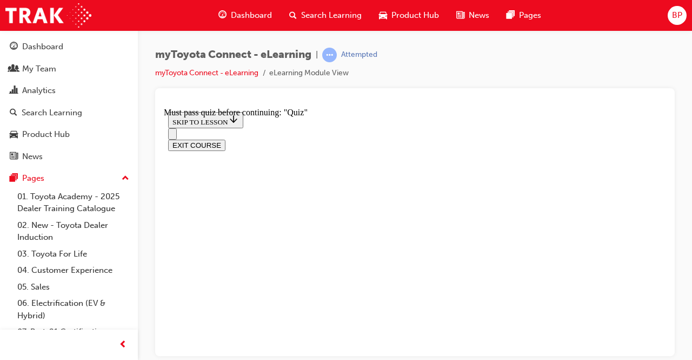
scroll to position [227, 0]
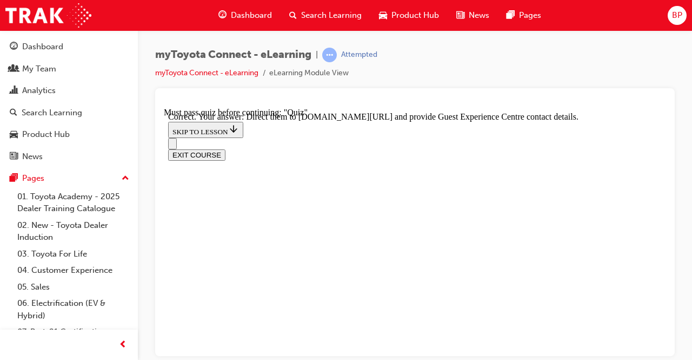
scroll to position [358, 0]
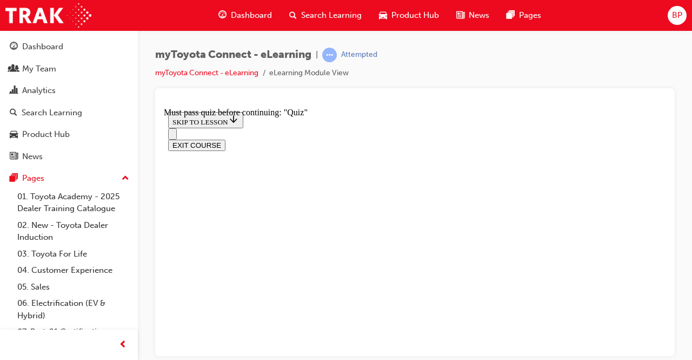
scroll to position [173, 0]
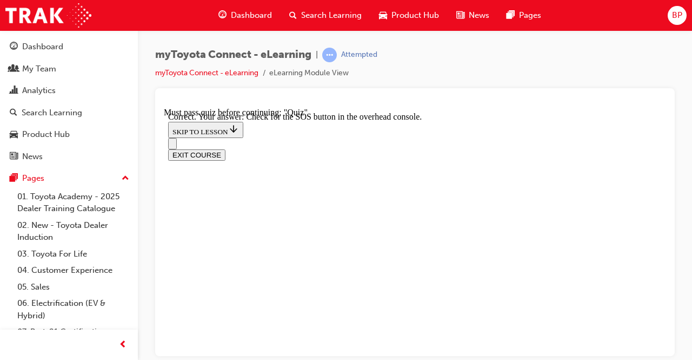
scroll to position [304, 0]
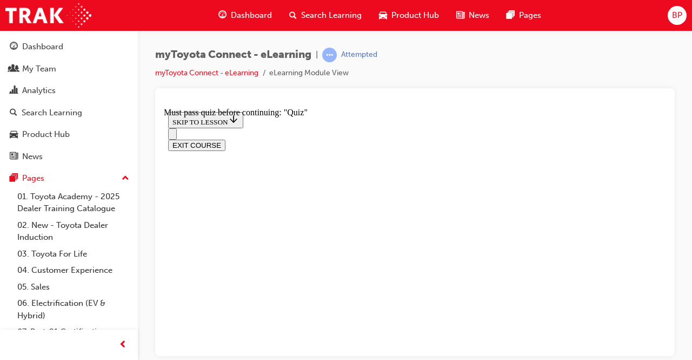
scroll to position [227, 0]
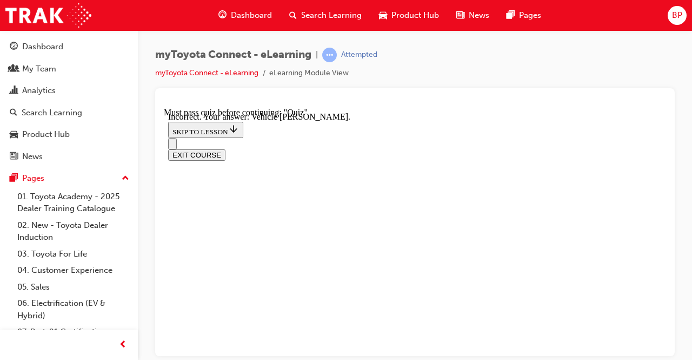
scroll to position [366, 0]
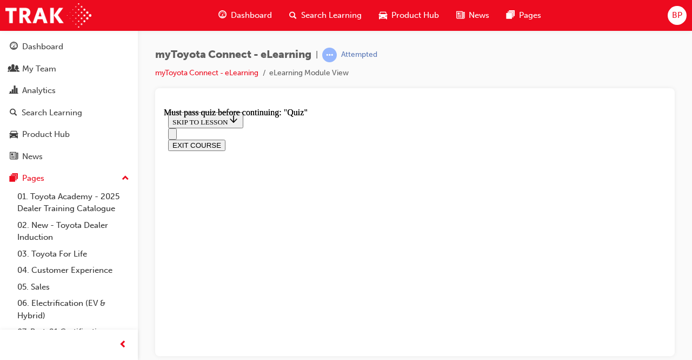
scroll to position [336, 0]
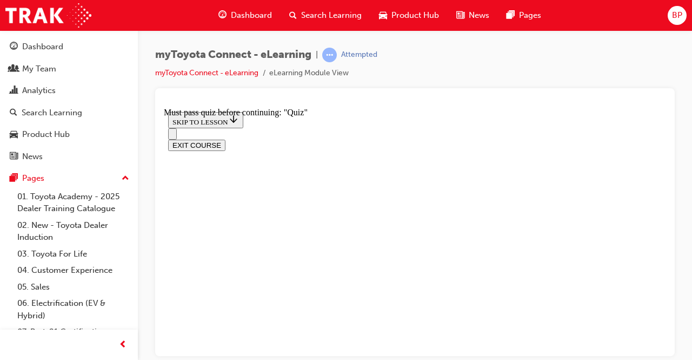
scroll to position [228, 0]
drag, startPoint x: 418, startPoint y: 341, endPoint x: 422, endPoint y: 338, distance: 6.2
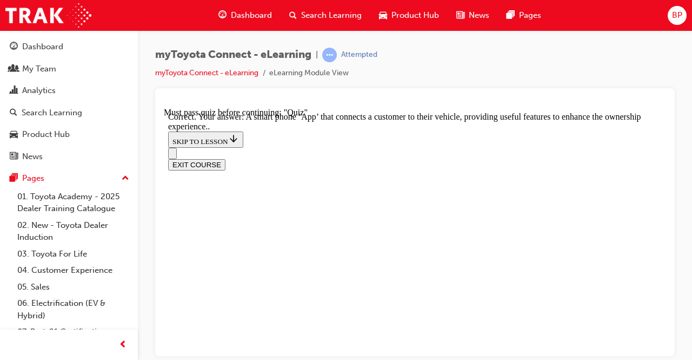
scroll to position [347, 0]
drag, startPoint x: 410, startPoint y: 305, endPoint x: 415, endPoint y: 307, distance: 5.8
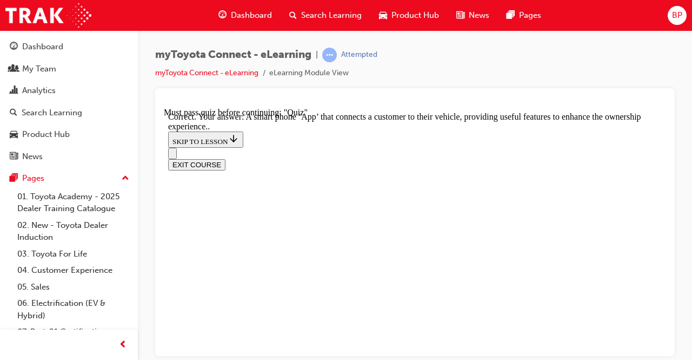
drag, startPoint x: 408, startPoint y: 344, endPoint x: 414, endPoint y: 343, distance: 6.0
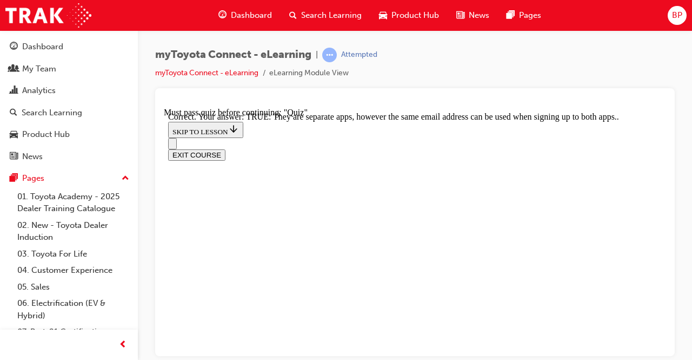
scroll to position [293, 0]
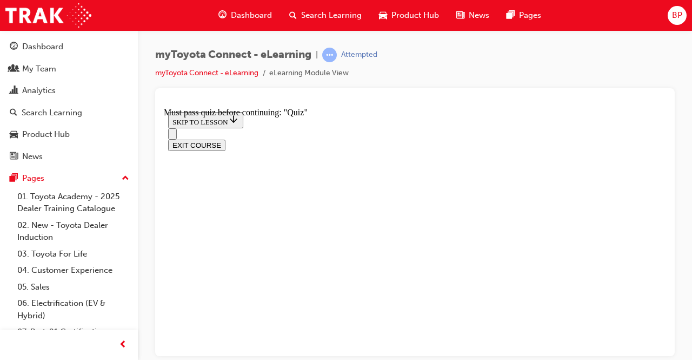
scroll to position [227, 0]
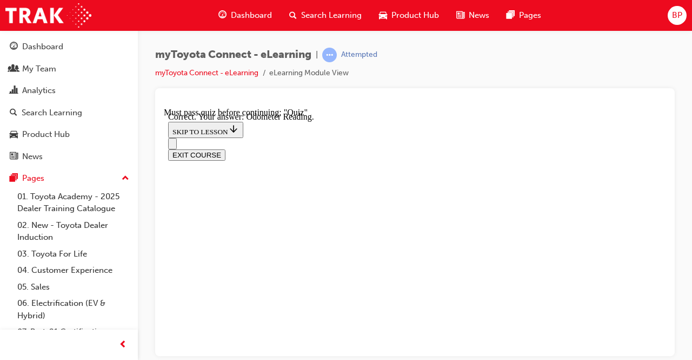
scroll to position [366, 0]
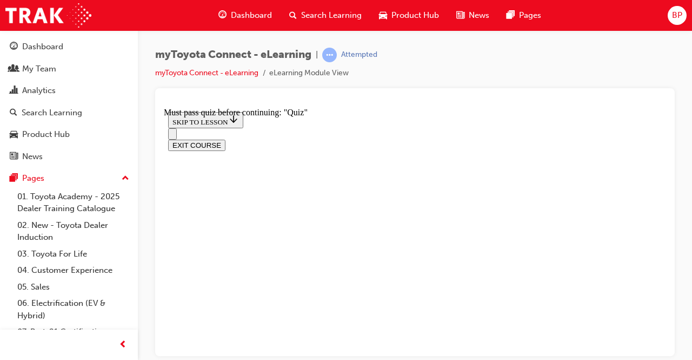
scroll to position [119, 0]
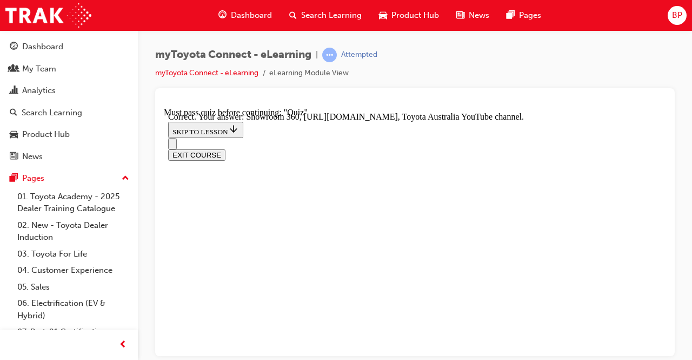
scroll to position [369, 0]
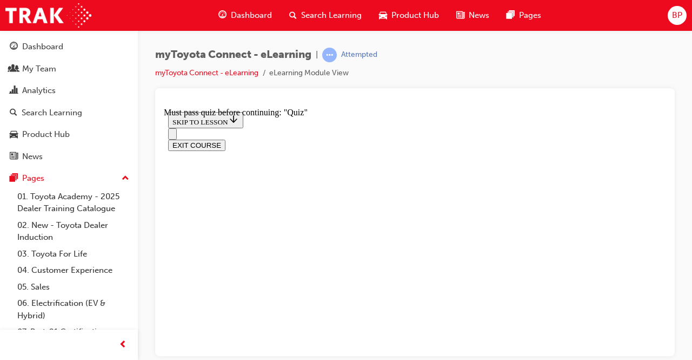
scroll to position [173, 0]
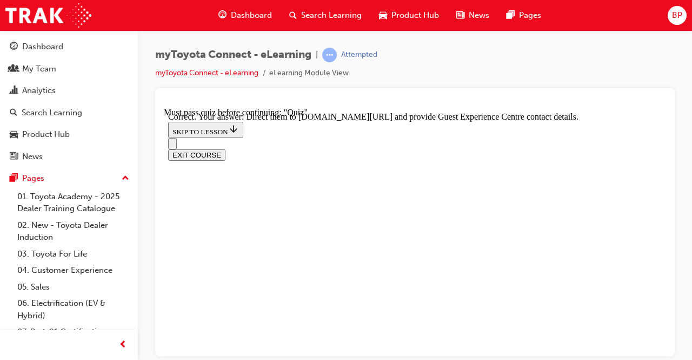
scroll to position [358, 0]
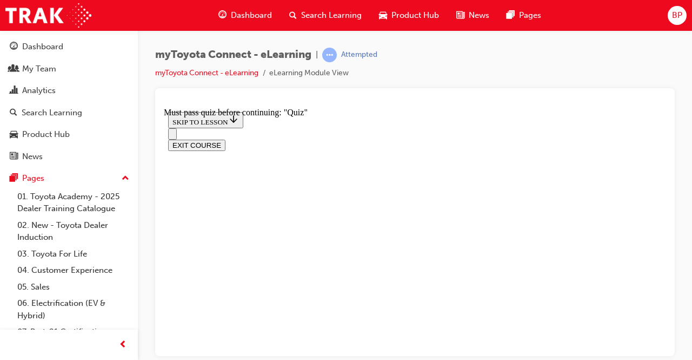
scroll to position [172, 0]
drag, startPoint x: 410, startPoint y: 321, endPoint x: 435, endPoint y: 320, distance: 26.0
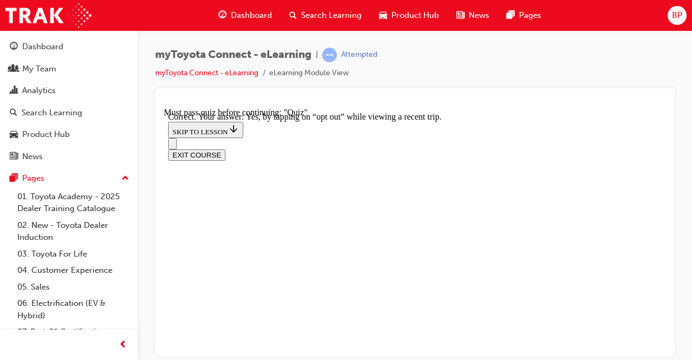
scroll to position [272, 0]
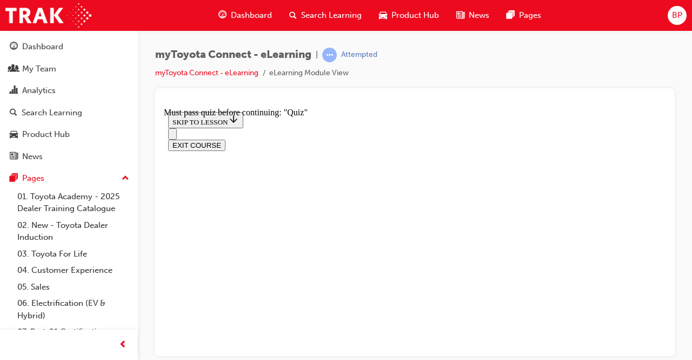
scroll to position [173, 0]
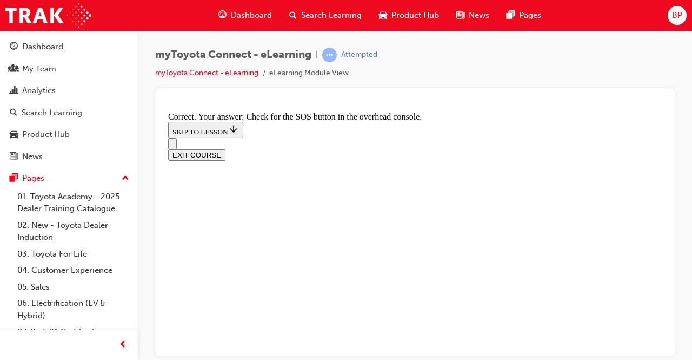
scroll to position [304, 0]
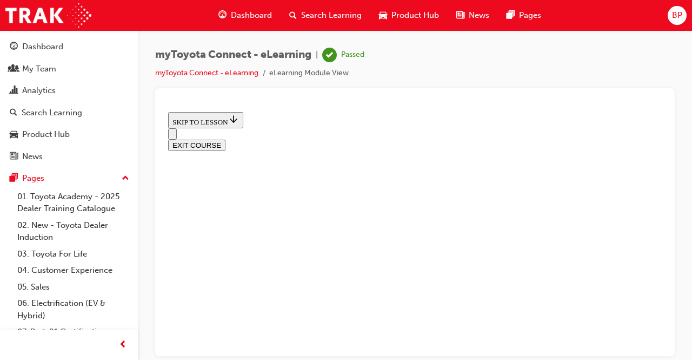
scroll to position [336, 0]
click at [226, 172] on button "EXIT COURSE" at bounding box center [196, 177] width 57 height 11
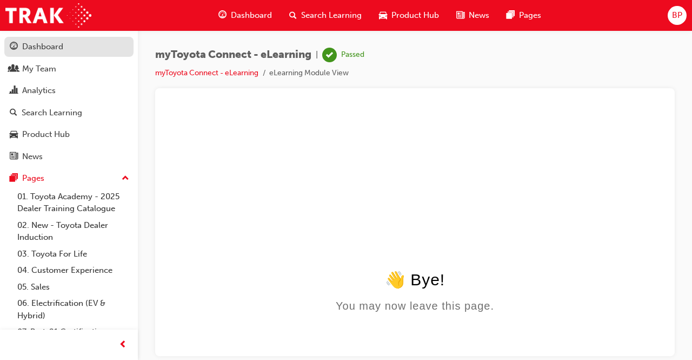
click at [36, 49] on div "Dashboard" at bounding box center [42, 47] width 41 height 12
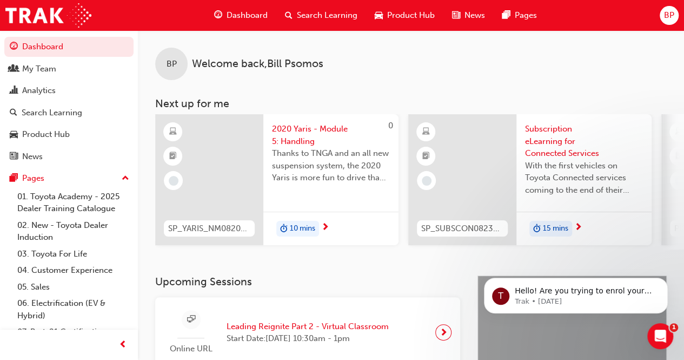
click at [298, 129] on span "2020 Yaris - Module 5: Handling" at bounding box center [331, 135] width 118 height 24
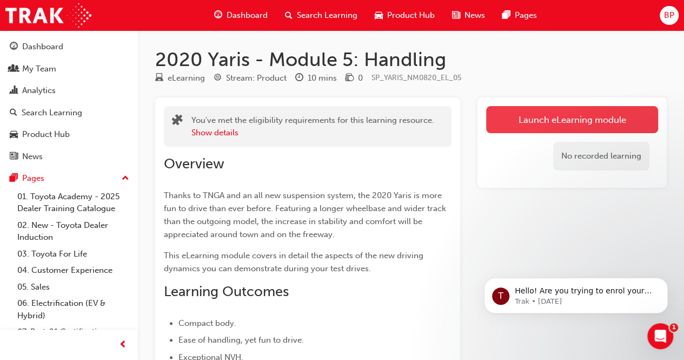
click at [524, 116] on link "Launch eLearning module" at bounding box center [572, 119] width 172 height 27
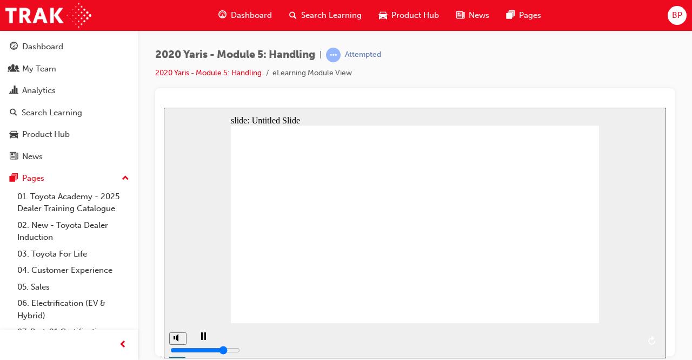
click at [631, 332] on div "playback controls" at bounding box center [427, 332] width 425 height 0
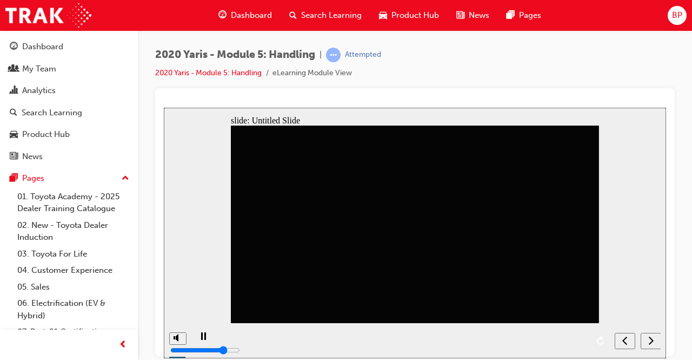
click at [646, 341] on div "next" at bounding box center [651, 340] width 12 height 11
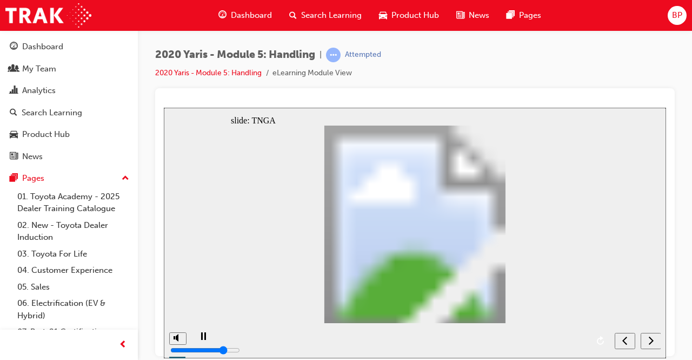
click at [653, 340] on icon "next" at bounding box center [651, 339] width 5 height 8
click at [653, 339] on icon "next" at bounding box center [651, 340] width 5 height 10
click at [646, 339] on div "next" at bounding box center [651, 340] width 12 height 11
click at [652, 341] on icon "next" at bounding box center [651, 339] width 5 height 8
click at [649, 338] on icon "next" at bounding box center [651, 340] width 5 height 10
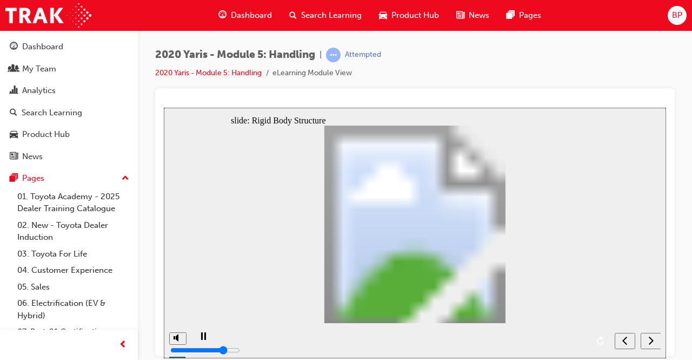
click at [646, 339] on div "next" at bounding box center [651, 340] width 12 height 11
click at [650, 336] on icon "next" at bounding box center [651, 340] width 5 height 10
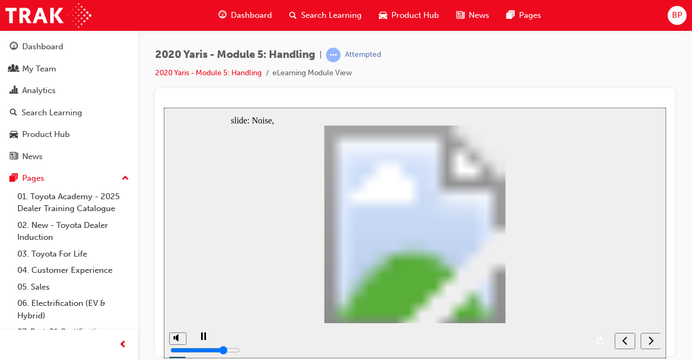
click at [649, 336] on icon "next" at bounding box center [651, 339] width 5 height 8
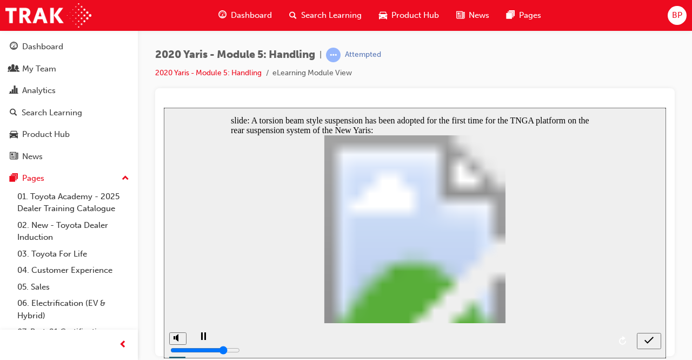
click at [654, 339] on div "submit" at bounding box center [650, 340] width 16 height 11
radio input "true"
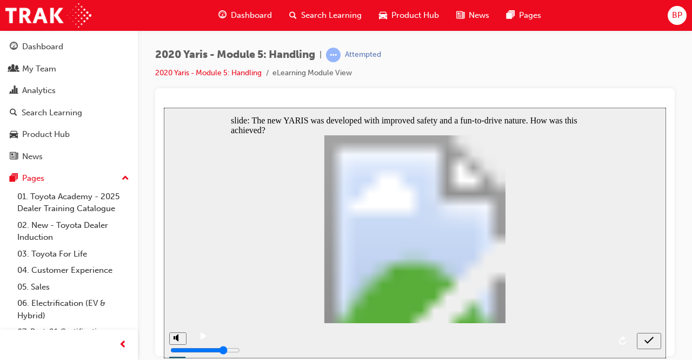
radio input "true"
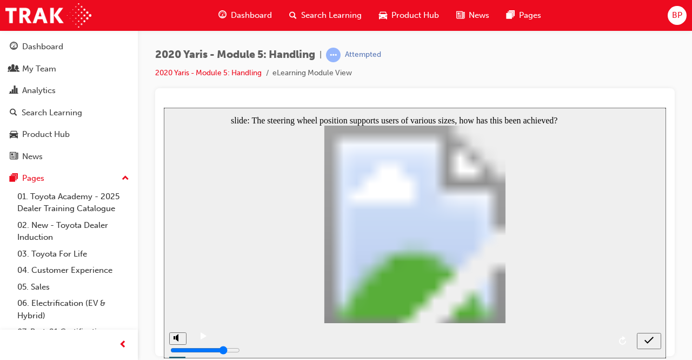
radio input "true"
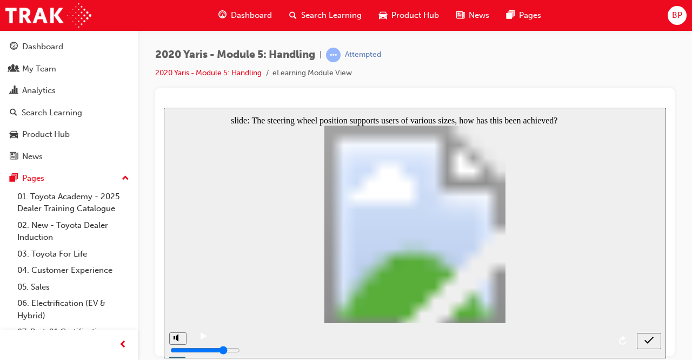
radio input "true"
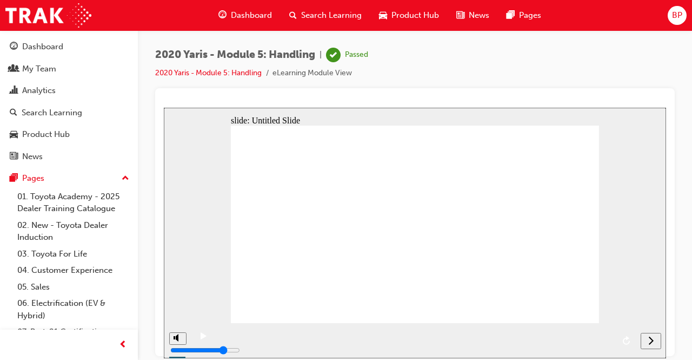
click at [649, 339] on icon "next" at bounding box center [651, 340] width 5 height 10
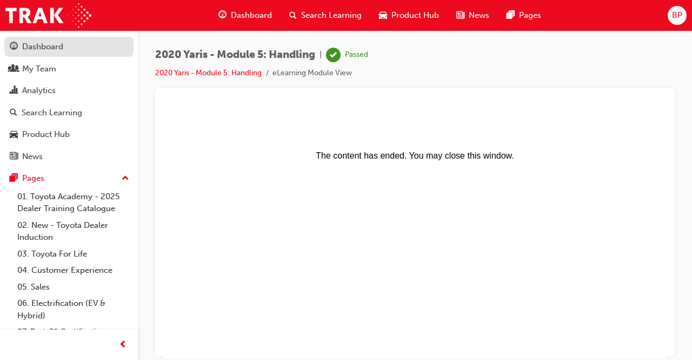
click at [31, 44] on div "Dashboard" at bounding box center [42, 47] width 41 height 12
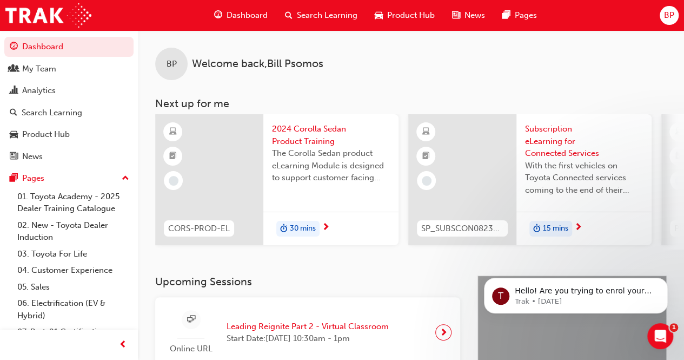
click at [316, 130] on span "2024 Corolla Sedan Product Training" at bounding box center [331, 135] width 118 height 24
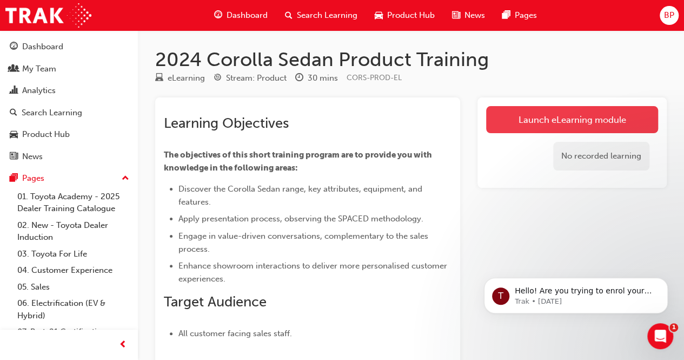
click at [543, 121] on link "Launch eLearning module" at bounding box center [572, 119] width 172 height 27
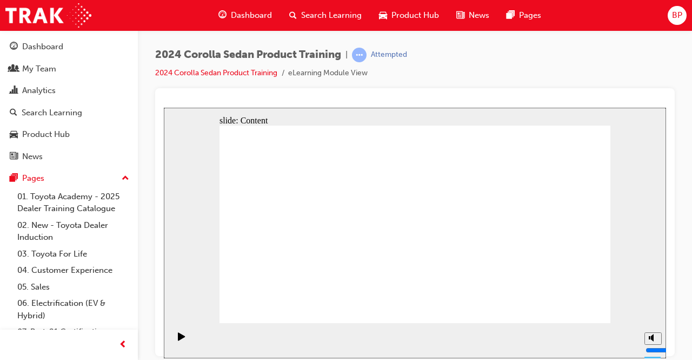
drag, startPoint x: 478, startPoint y: 161, endPoint x: 478, endPoint y: 169, distance: 8.1
drag, startPoint x: 473, startPoint y: 157, endPoint x: 478, endPoint y: 162, distance: 7.3
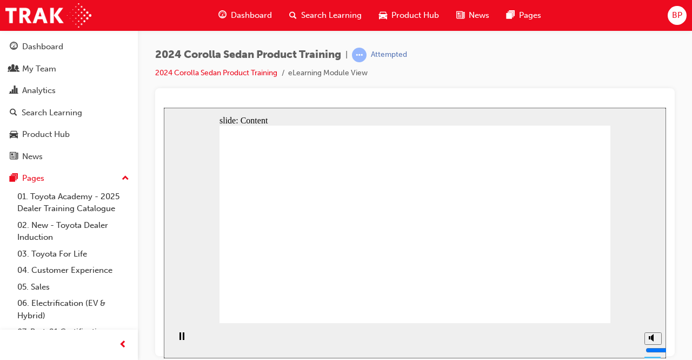
drag, startPoint x: 339, startPoint y: 193, endPoint x: 331, endPoint y: 206, distance: 15.3
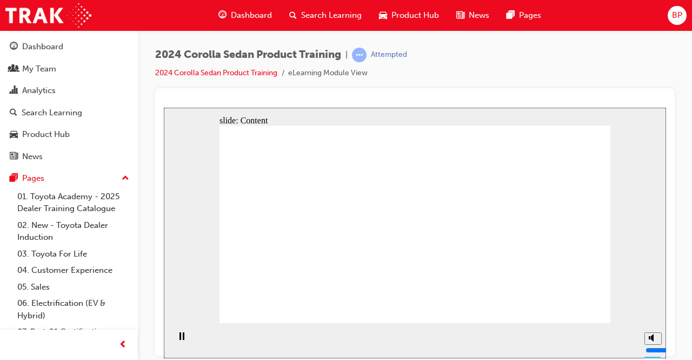
drag, startPoint x: 337, startPoint y: 235, endPoint x: 344, endPoint y: 228, distance: 9.6
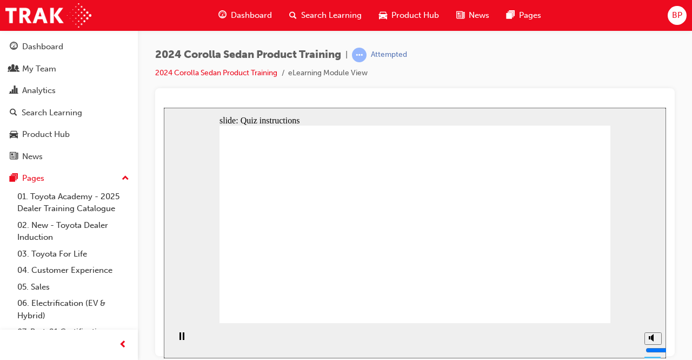
radio input "true"
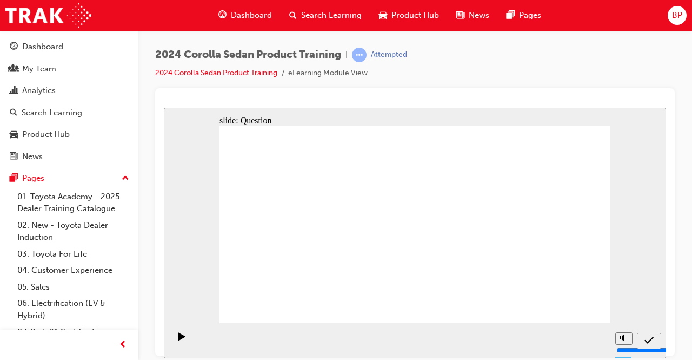
radio input "true"
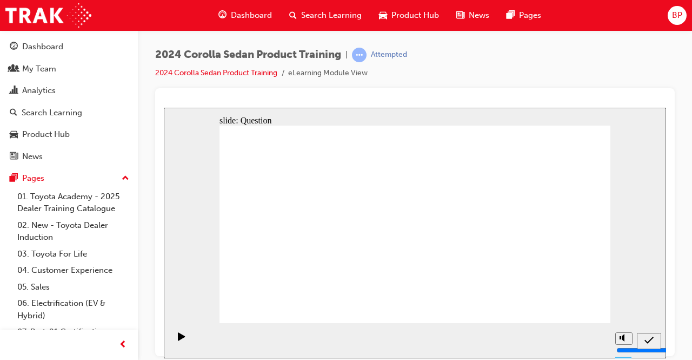
radio input "true"
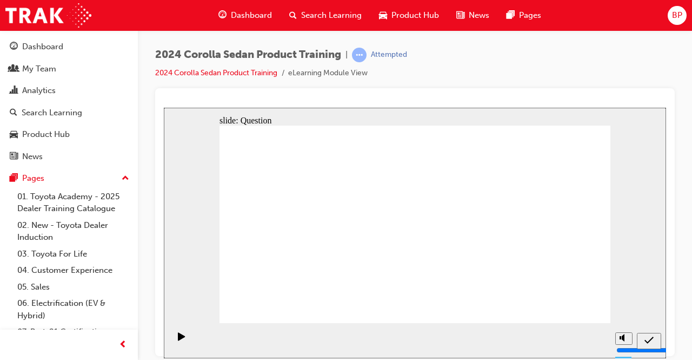
drag, startPoint x: 444, startPoint y: 216, endPoint x: 314, endPoint y: 276, distance: 142.6
drag, startPoint x: 476, startPoint y: 243, endPoint x: 377, endPoint y: 270, distance: 102.8
drag, startPoint x: 308, startPoint y: 209, endPoint x: 494, endPoint y: 266, distance: 194.6
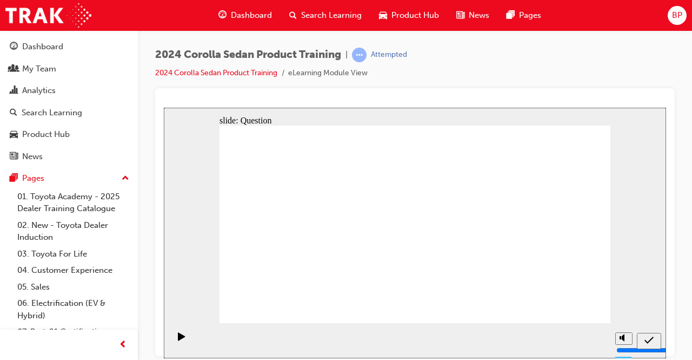
drag, startPoint x: 386, startPoint y: 207, endPoint x: 451, endPoint y: 267, distance: 88.4
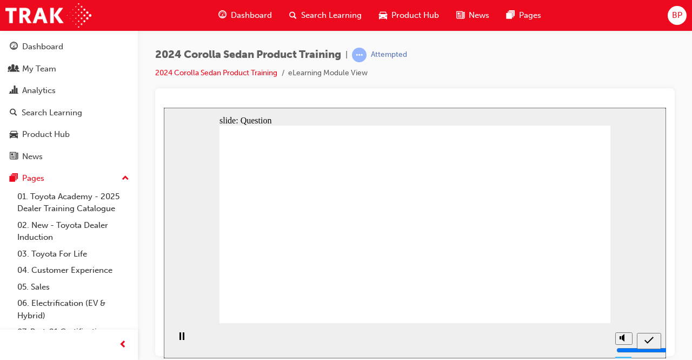
radio input "true"
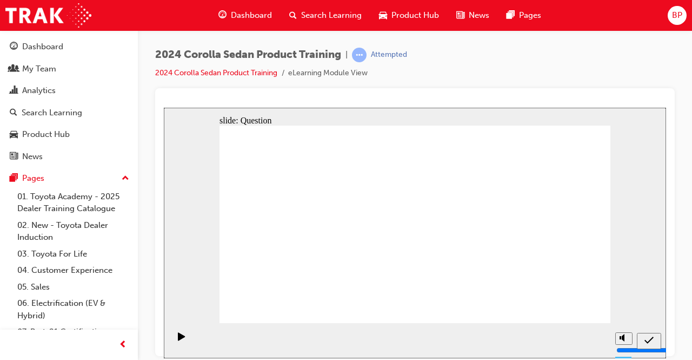
radio input "true"
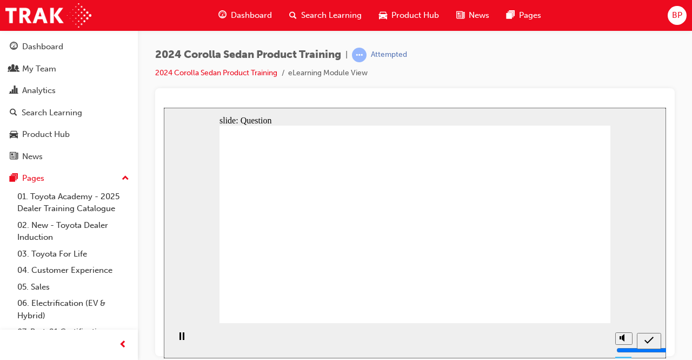
radio input "true"
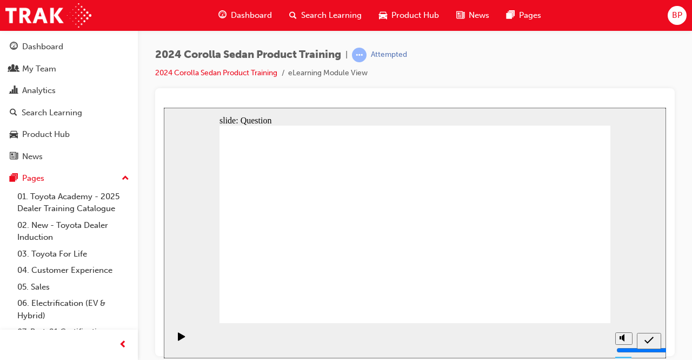
drag, startPoint x: 443, startPoint y: 204, endPoint x: 307, endPoint y: 270, distance: 150.5
drag, startPoint x: 377, startPoint y: 214, endPoint x: 448, endPoint y: 273, distance: 92.2
drag, startPoint x: 514, startPoint y: 212, endPoint x: 376, endPoint y: 272, distance: 150.7
drag, startPoint x: 321, startPoint y: 213, endPoint x: 520, endPoint y: 279, distance: 209.4
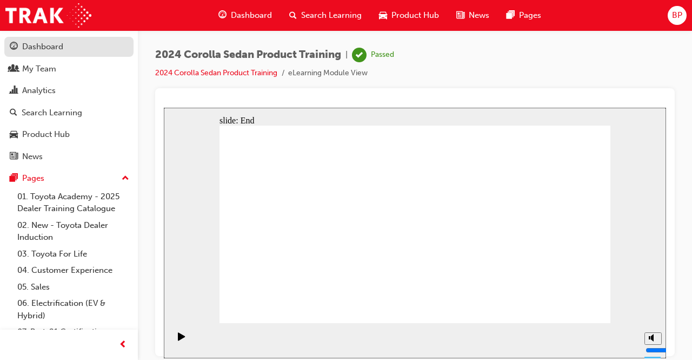
click at [38, 48] on div "Dashboard" at bounding box center [42, 47] width 41 height 12
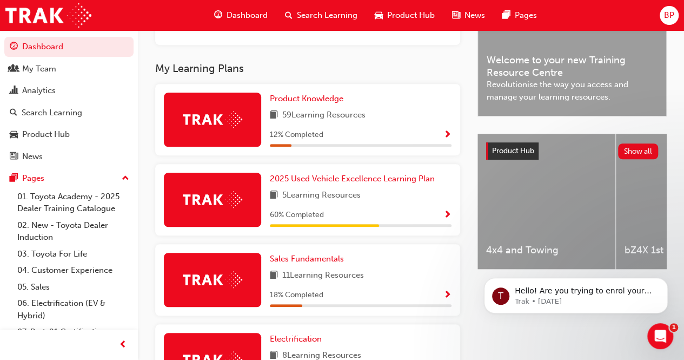
scroll to position [270, 0]
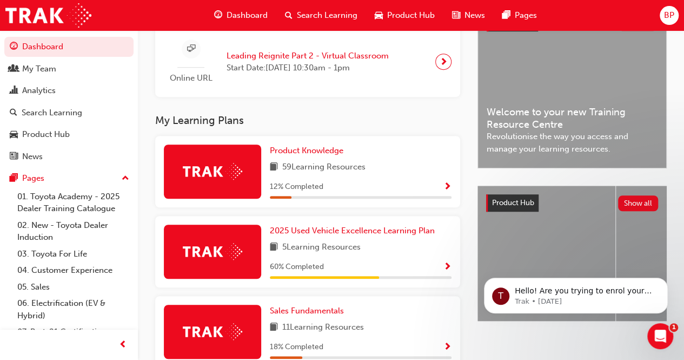
click at [335, 163] on div "Product Knowledge 59 Learning Resources 12 % Completed" at bounding box center [361, 171] width 182 height 54
click at [447, 189] on span "Show Progress" at bounding box center [448, 187] width 8 height 10
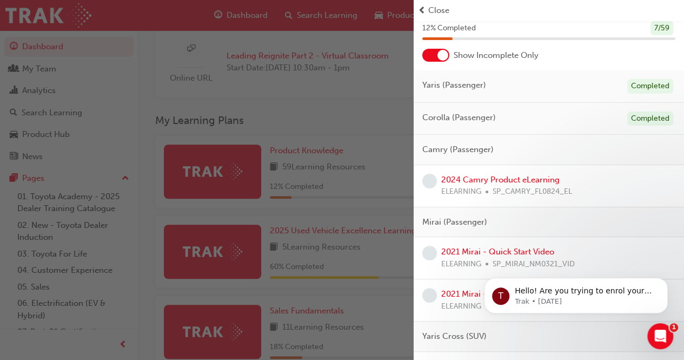
scroll to position [54, 0]
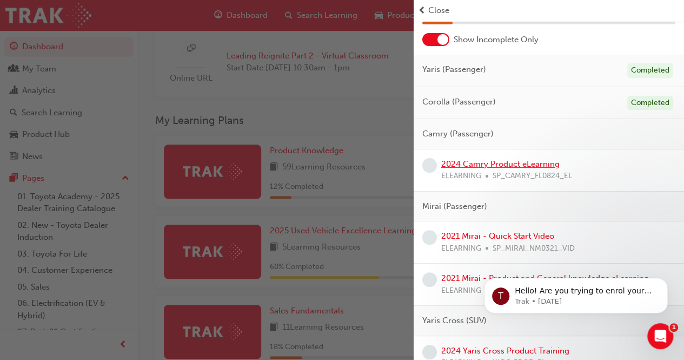
click at [489, 162] on link "2024 Camry Product eLearning" at bounding box center [500, 164] width 118 height 10
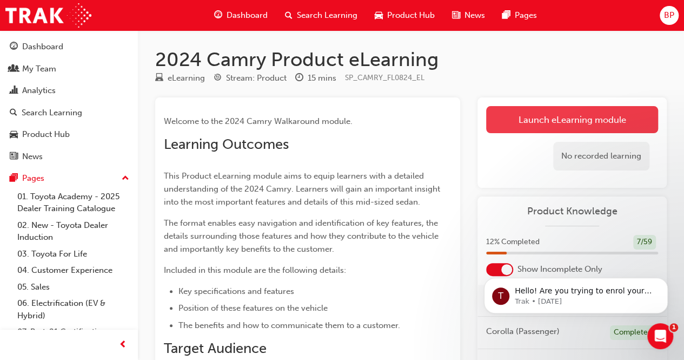
click at [574, 120] on link "Launch eLearning module" at bounding box center [572, 119] width 172 height 27
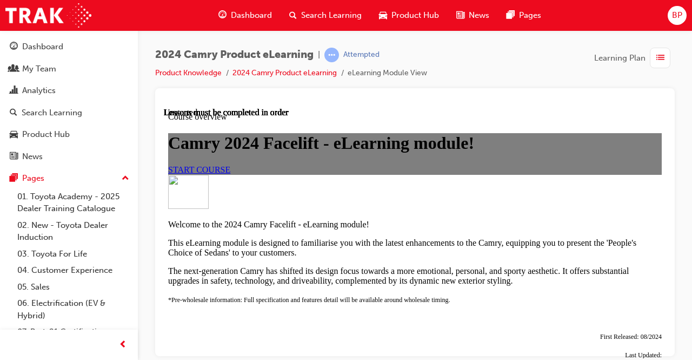
click at [230, 174] on span "START COURSE" at bounding box center [199, 168] width 62 height 9
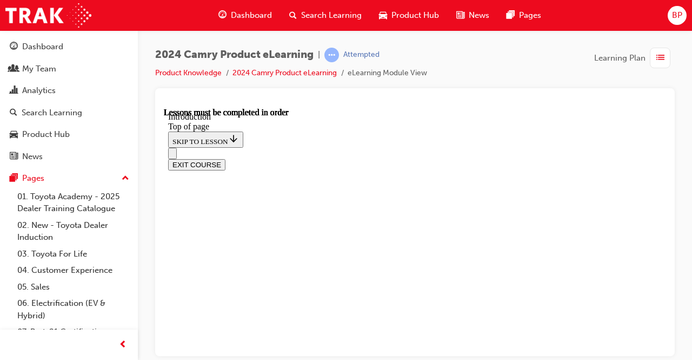
scroll to position [379, 0]
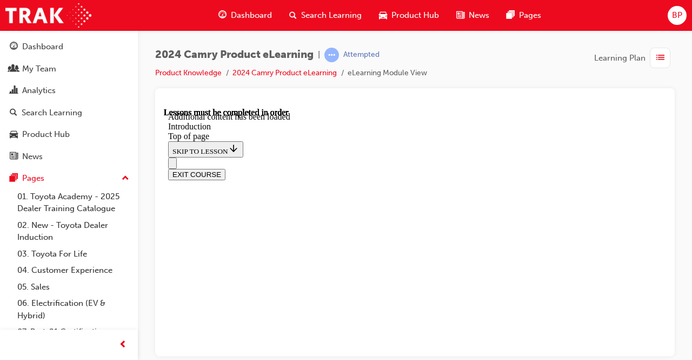
scroll to position [1469, 0]
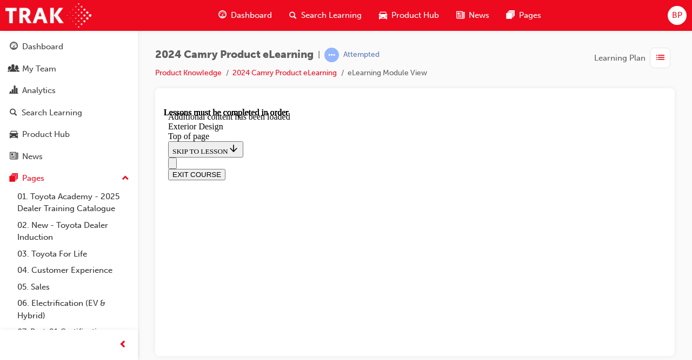
drag, startPoint x: 509, startPoint y: 216, endPoint x: 508, endPoint y: 223, distance: 6.5
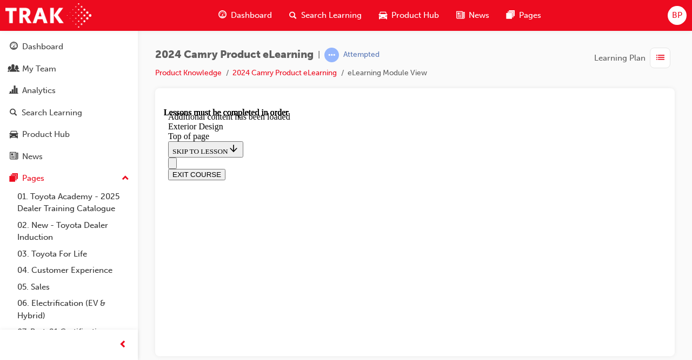
scroll to position [1592, 0]
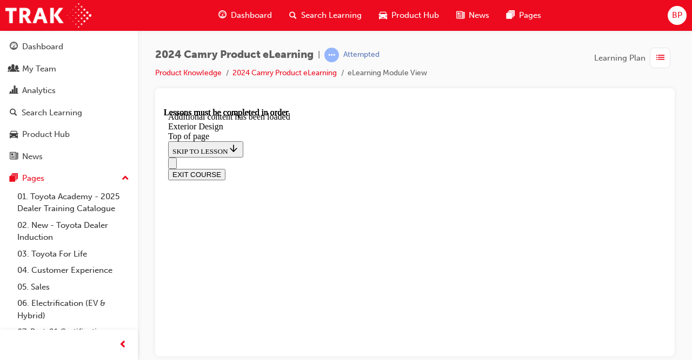
drag, startPoint x: 475, startPoint y: 233, endPoint x: 479, endPoint y: 238, distance: 6.9
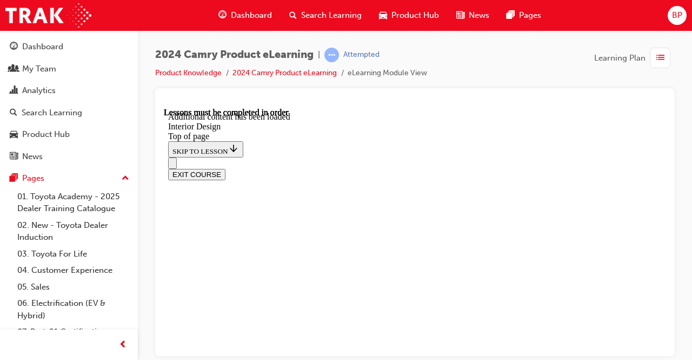
drag, startPoint x: 522, startPoint y: 135, endPoint x: 525, endPoint y: 144, distance: 9.1
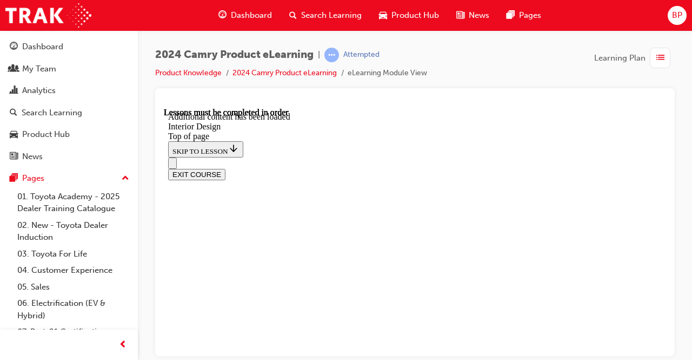
scroll to position [447, 0]
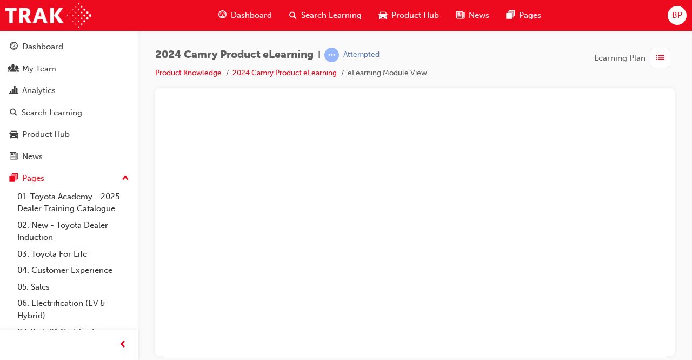
drag, startPoint x: 662, startPoint y: 239, endPoint x: 616, endPoint y: 255, distance: 49.3
click at [662, 239] on button "Unzoom image" at bounding box center [415, 232] width 503 height 250
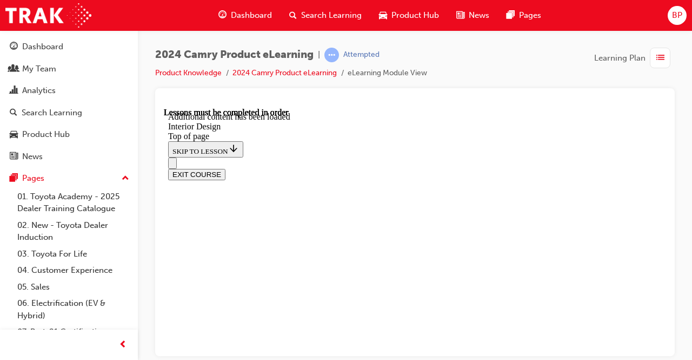
scroll to position [422, 0]
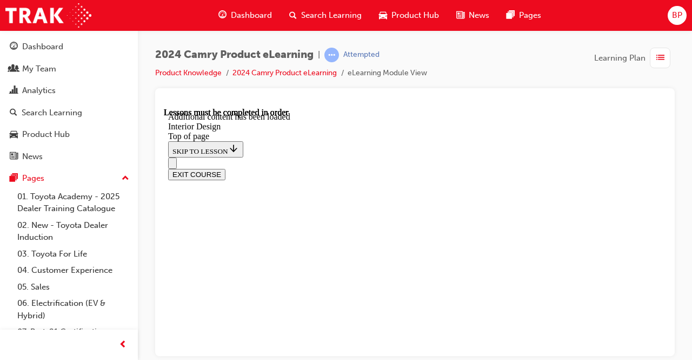
scroll to position [348, 0]
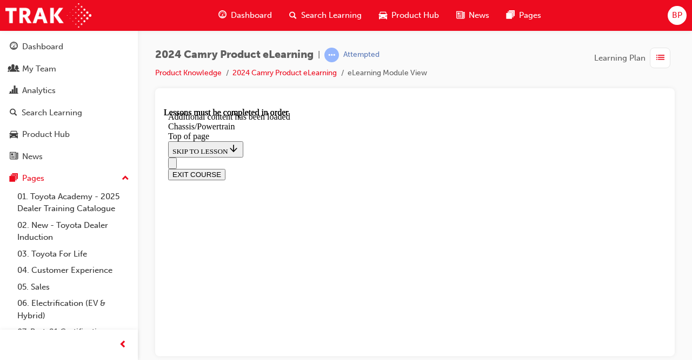
drag, startPoint x: 435, startPoint y: 227, endPoint x: 440, endPoint y: 230, distance: 6.2
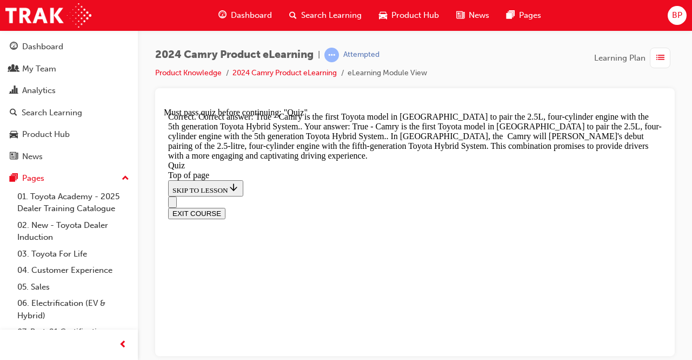
scroll to position [431, 0]
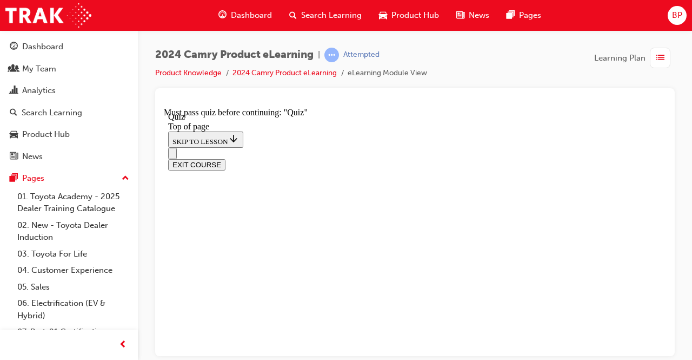
scroll to position [195, 0]
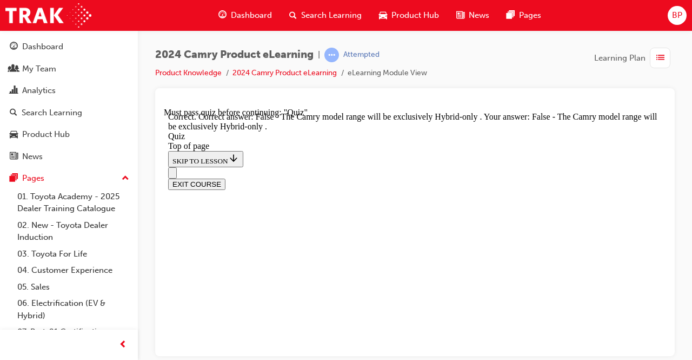
scroll to position [286, 0]
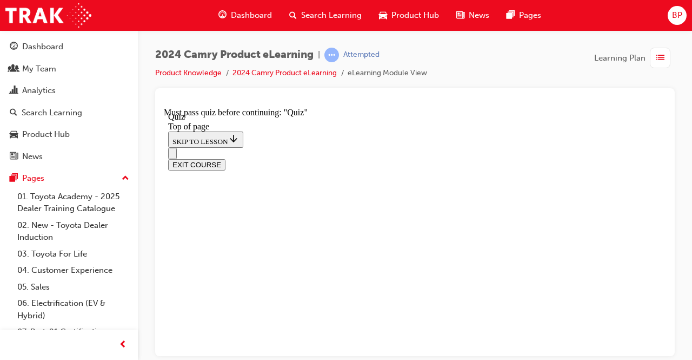
scroll to position [249, 0]
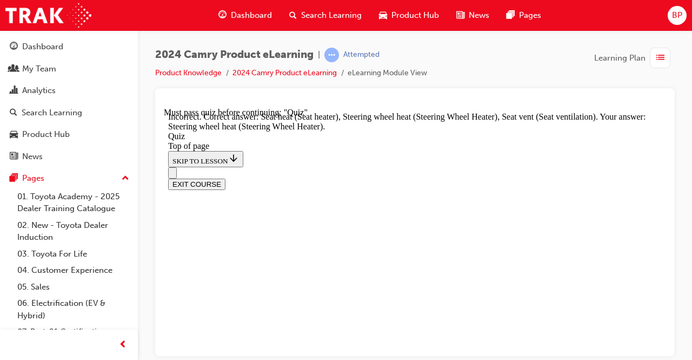
scroll to position [225, 0]
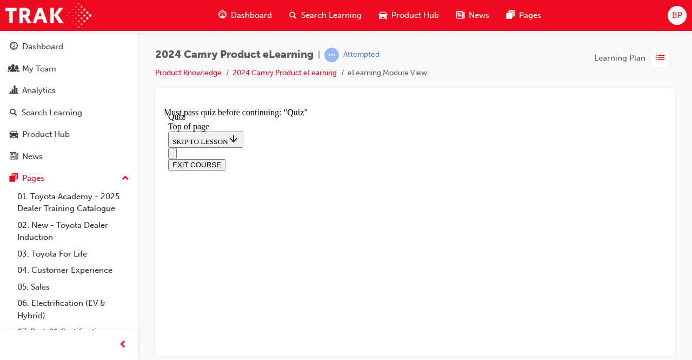
scroll to position [195, 0]
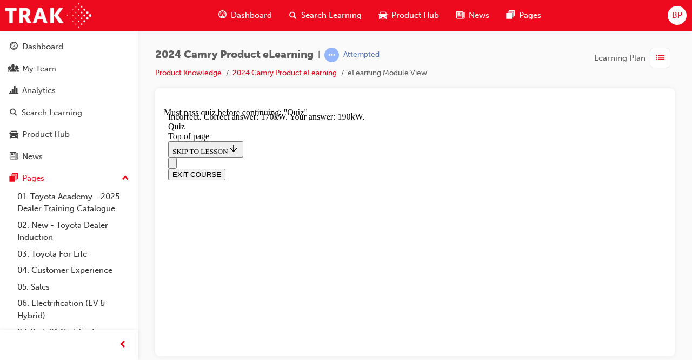
scroll to position [225, 0]
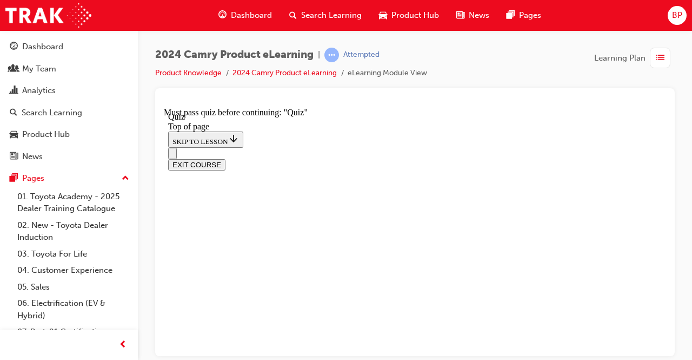
scroll to position [249, 0]
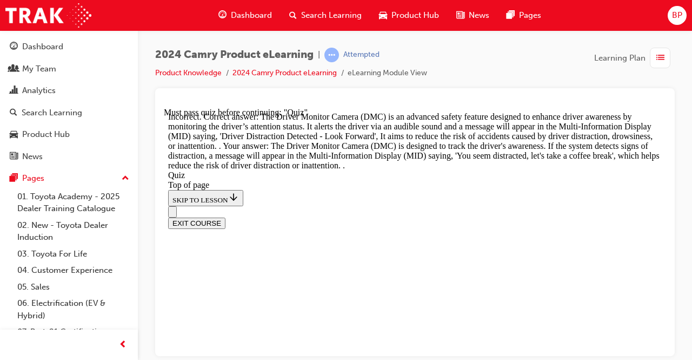
scroll to position [553, 0]
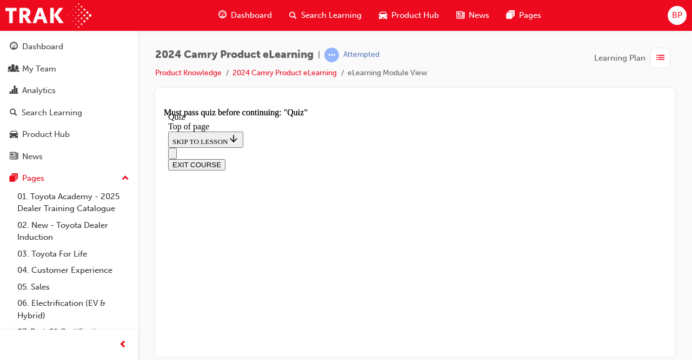
scroll to position [336, 0]
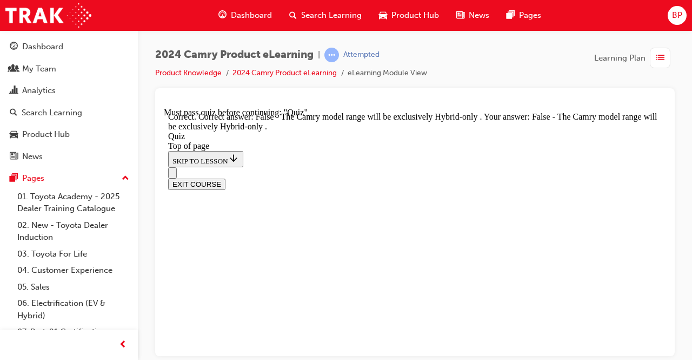
scroll to position [286, 0]
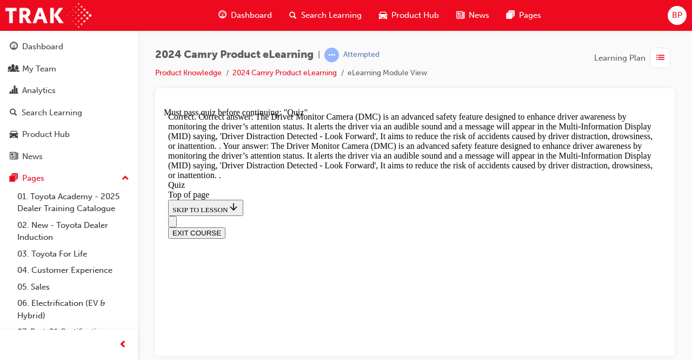
scroll to position [553, 0]
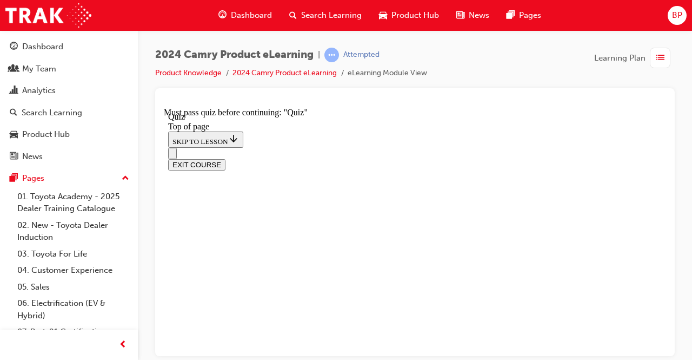
scroll to position [195, 0]
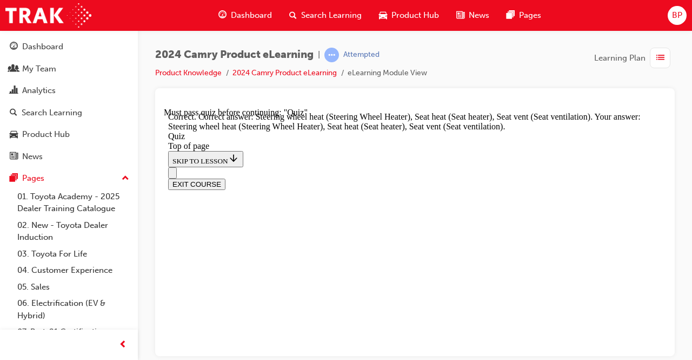
scroll to position [387, 0]
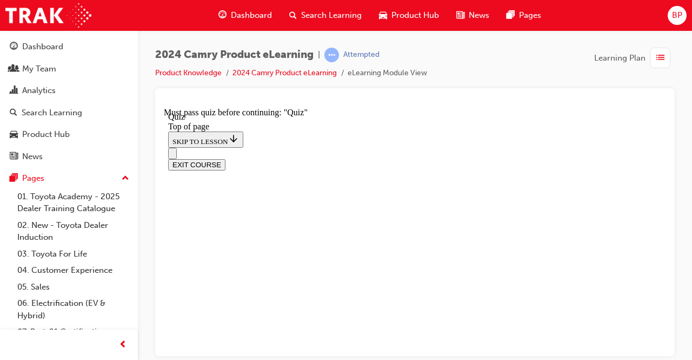
scroll to position [249, 0]
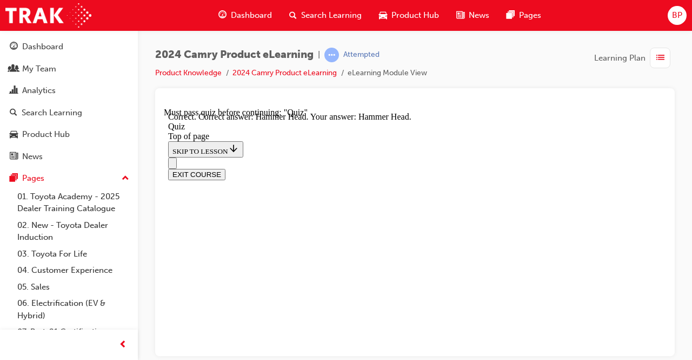
scroll to position [369, 0]
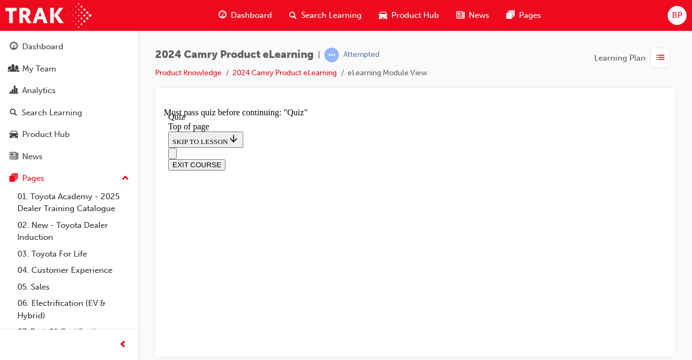
scroll to position [195, 0]
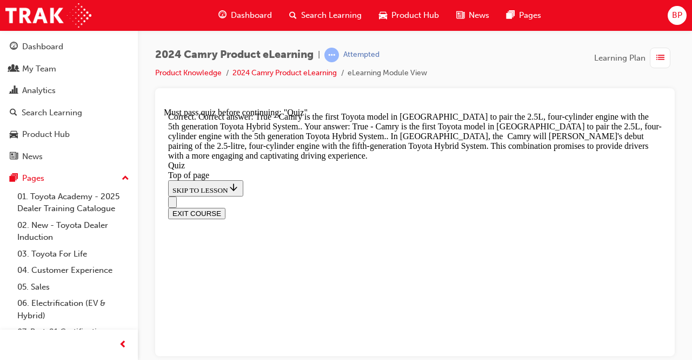
scroll to position [431, 0]
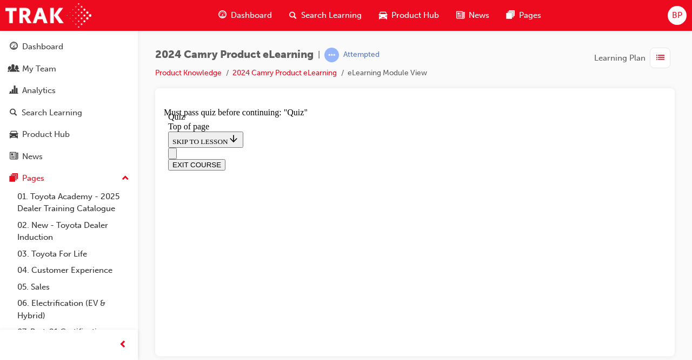
scroll to position [249, 0]
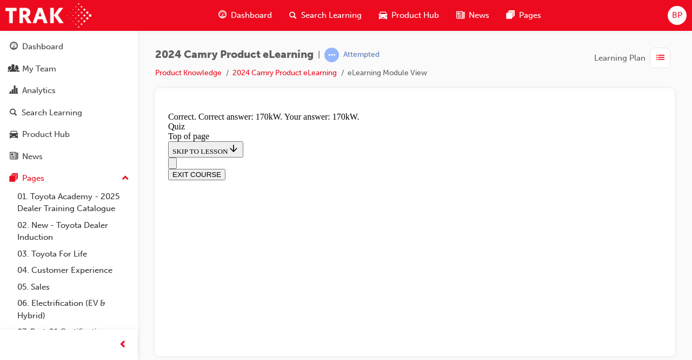
scroll to position [387, 0]
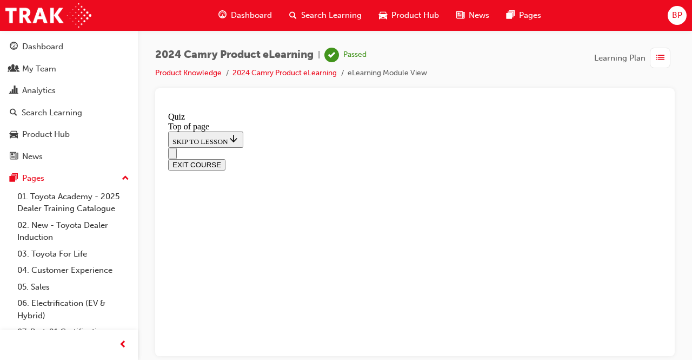
scroll to position [336, 0]
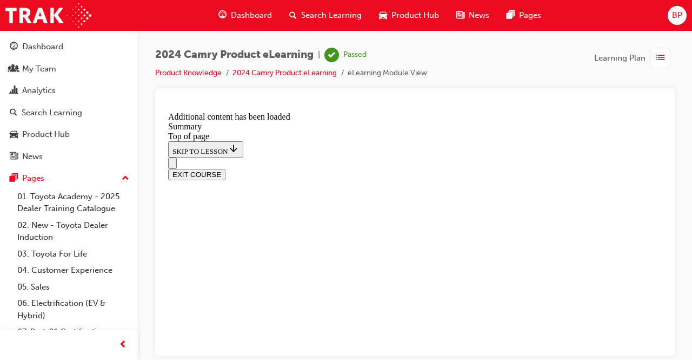
scroll to position [539, 0]
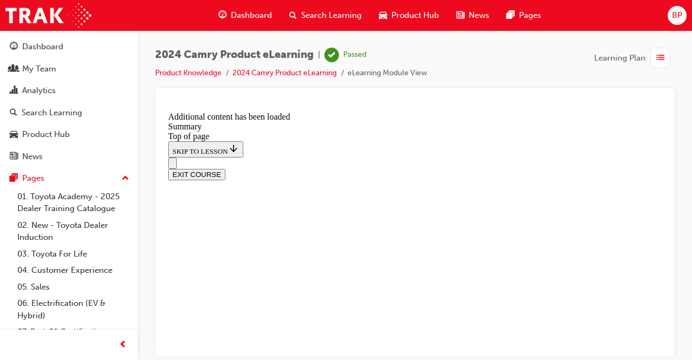
click at [226, 168] on button "EXIT COURSE" at bounding box center [196, 173] width 57 height 11
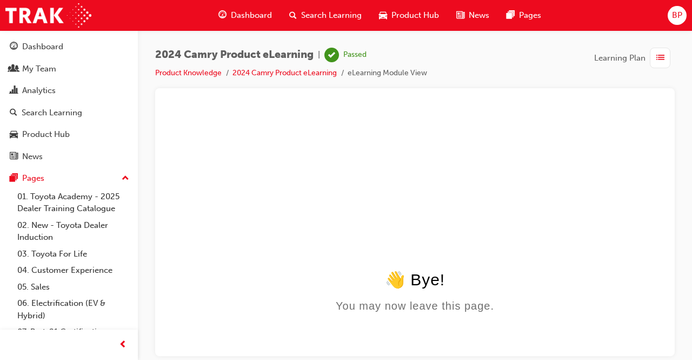
scroll to position [0, 0]
click at [42, 47] on div "Dashboard" at bounding box center [42, 47] width 41 height 12
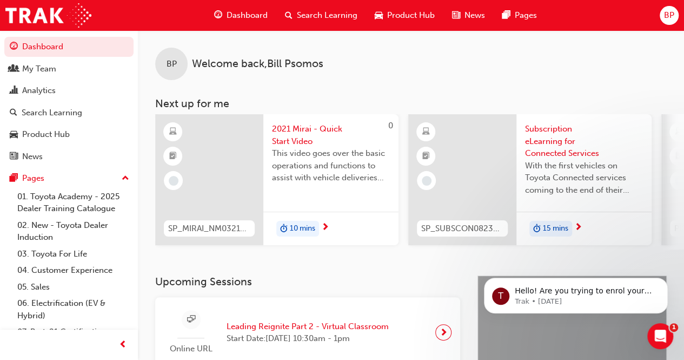
click at [318, 127] on span "2021 Mirai - Quick Start Video" at bounding box center [331, 135] width 118 height 24
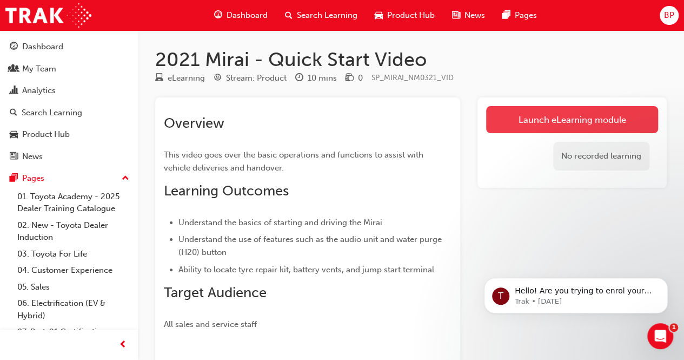
click at [571, 118] on link "Launch eLearning module" at bounding box center [572, 119] width 172 height 27
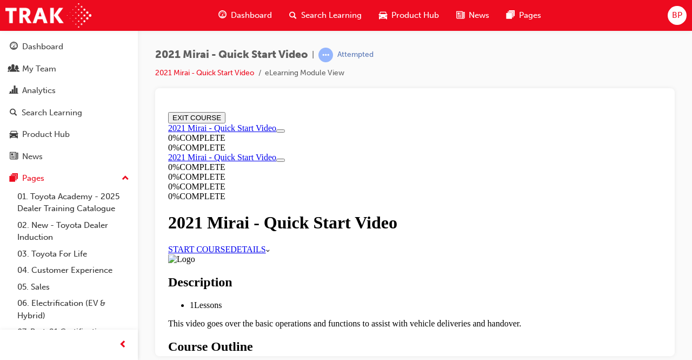
drag, startPoint x: 270, startPoint y: 259, endPoint x: 282, endPoint y: 259, distance: 11.9
click at [230, 253] on link "START COURSE" at bounding box center [199, 248] width 62 height 9
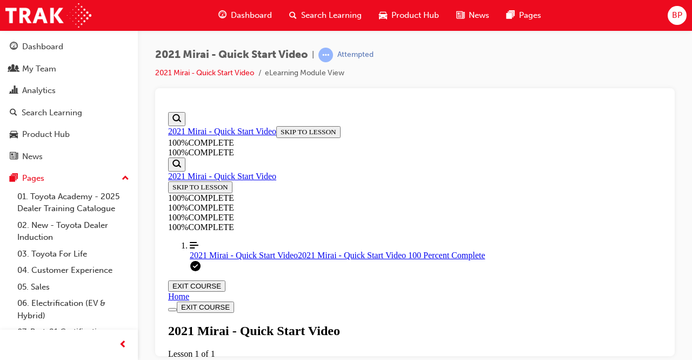
scroll to position [200, 0]
drag, startPoint x: 404, startPoint y: 229, endPoint x: 405, endPoint y: 241, distance: 12.5
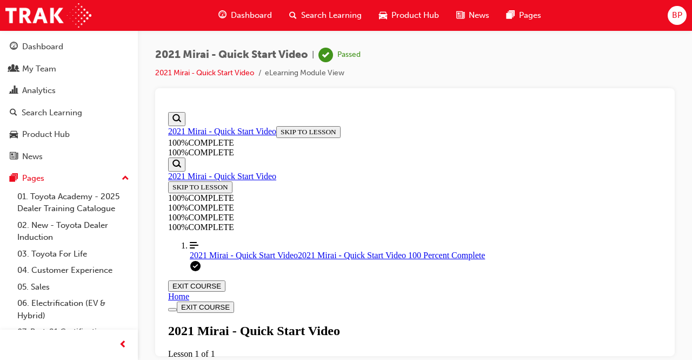
scroll to position [0, 0]
click at [226, 280] on button "EXIT COURSE" at bounding box center [196, 285] width 57 height 11
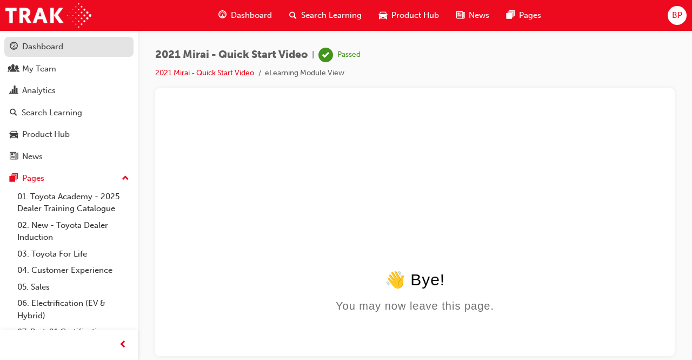
click at [31, 49] on div "Dashboard" at bounding box center [42, 47] width 41 height 12
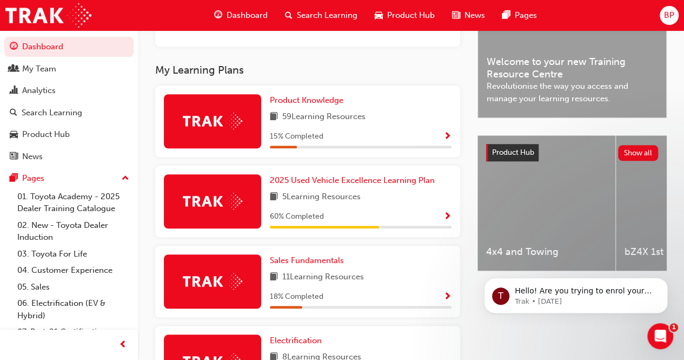
scroll to position [325, 0]
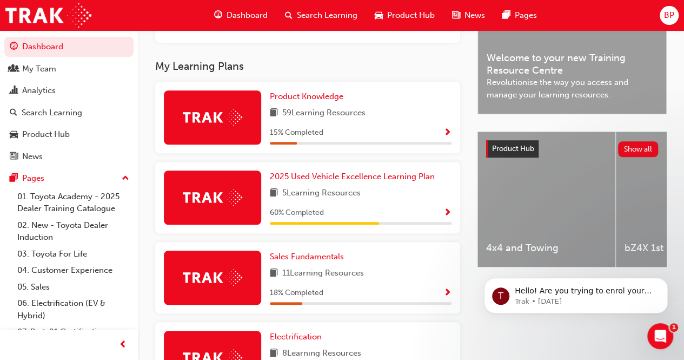
click at [450, 134] on span "Show Progress" at bounding box center [448, 133] width 8 height 10
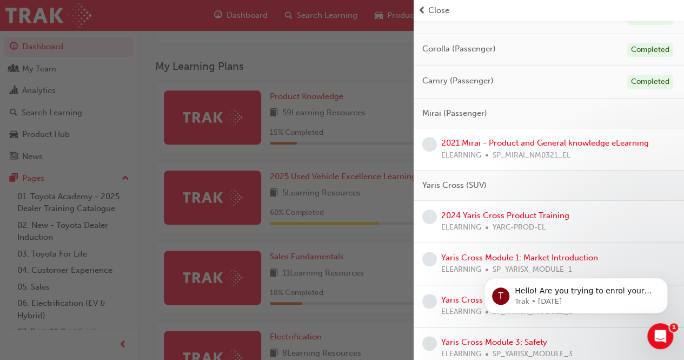
scroll to position [108, 0]
click at [505, 209] on link "2024 Yaris Cross Product Training" at bounding box center [505, 214] width 128 height 10
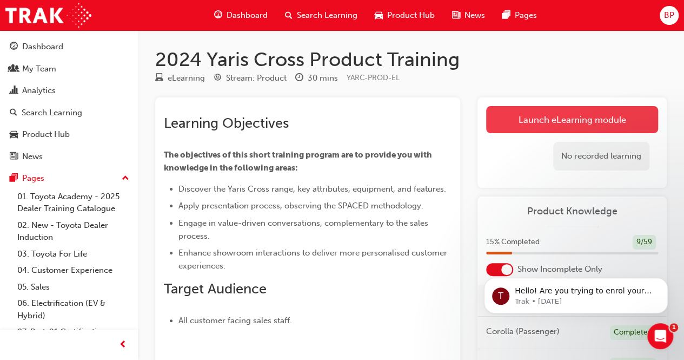
click at [530, 121] on link "Launch eLearning module" at bounding box center [572, 119] width 172 height 27
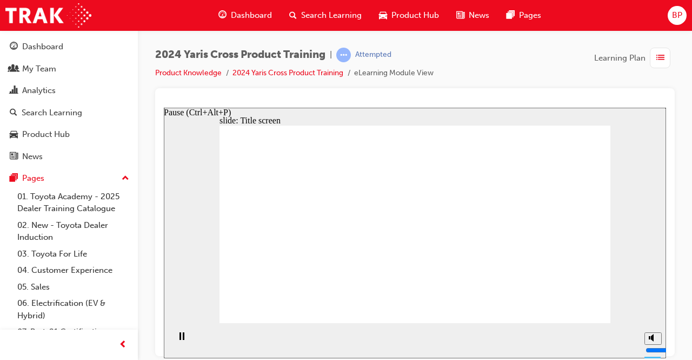
click at [183, 339] on rect "Pause (Ctrl+Alt+P)" at bounding box center [184, 336] width 2 height 8
